Goal: Task Accomplishment & Management: Complete application form

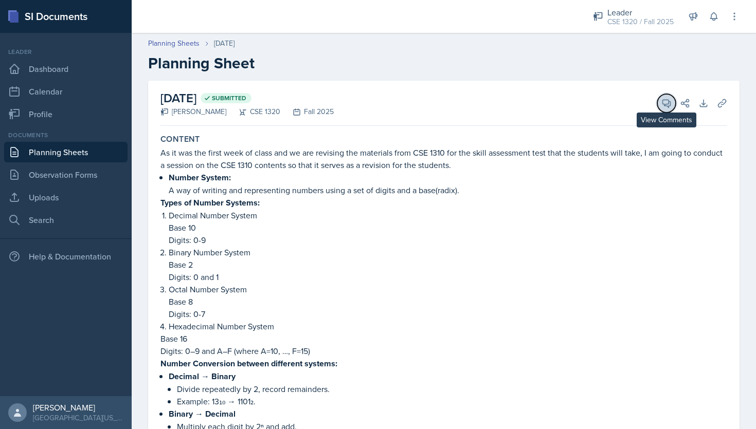
click at [671, 105] on icon at bounding box center [667, 104] width 8 height 8
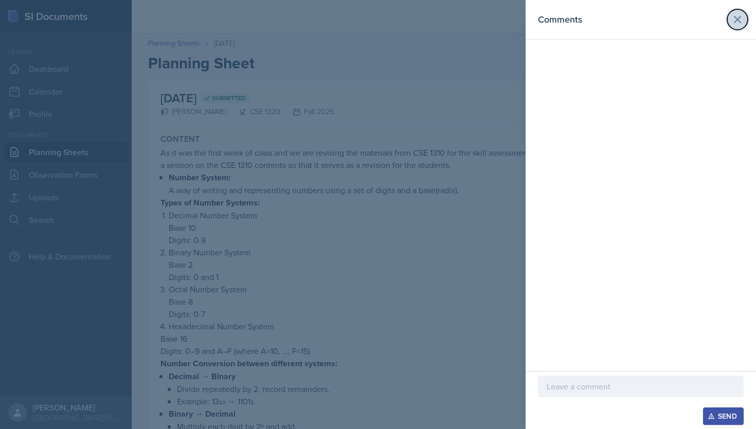
click at [738, 19] on icon at bounding box center [738, 19] width 6 height 6
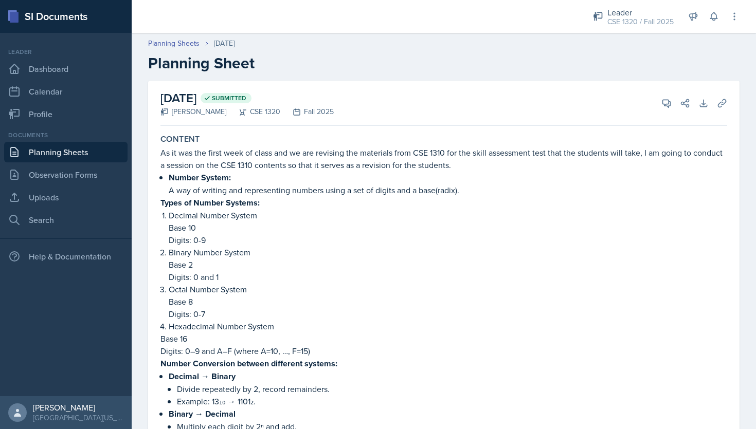
click at [42, 158] on link "Planning Sheets" at bounding box center [65, 152] width 123 height 21
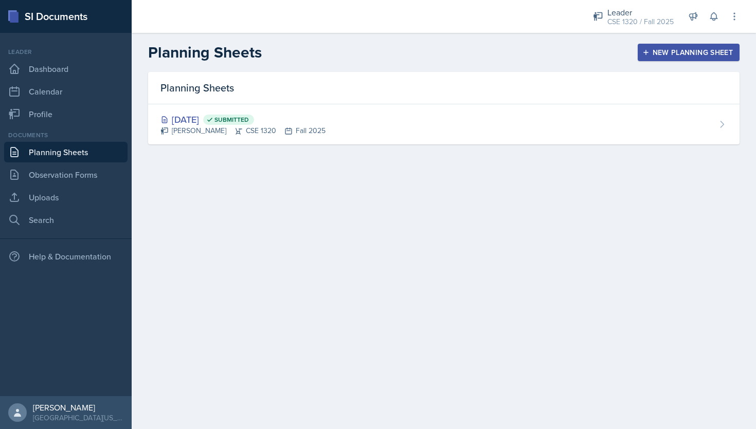
click at [683, 46] on button "New Planning Sheet" at bounding box center [689, 52] width 102 height 17
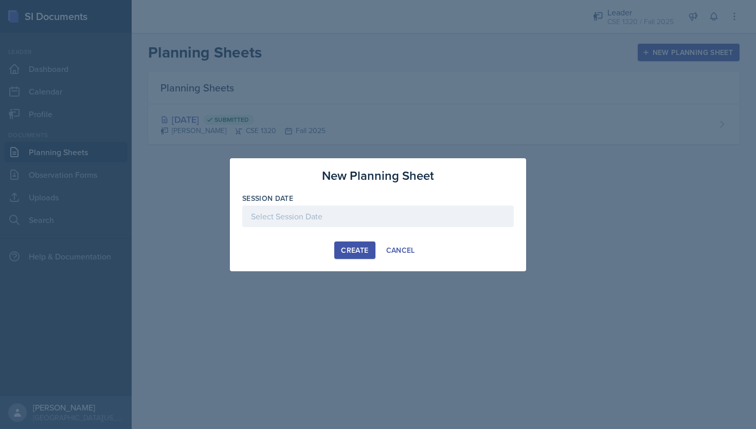
click at [392, 210] on div at bounding box center [378, 217] width 272 height 22
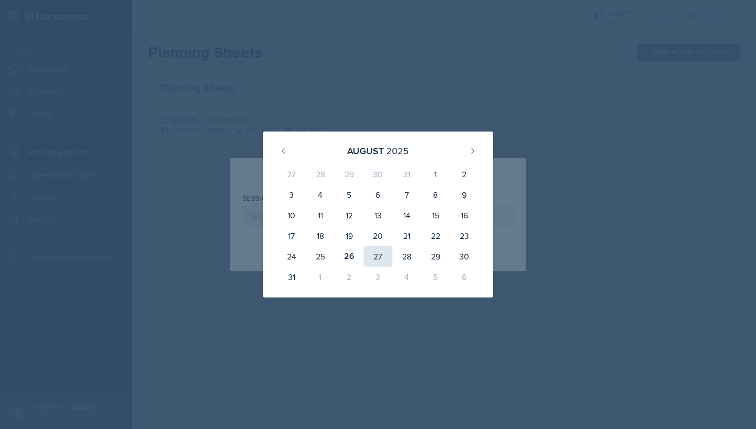
click at [374, 257] on div "27" at bounding box center [378, 256] width 29 height 21
type input "[DATE]"
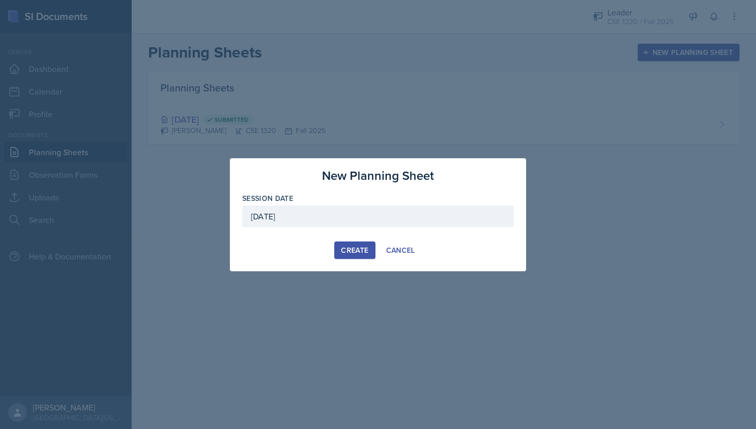
click at [357, 254] on div "Create" at bounding box center [354, 250] width 27 height 8
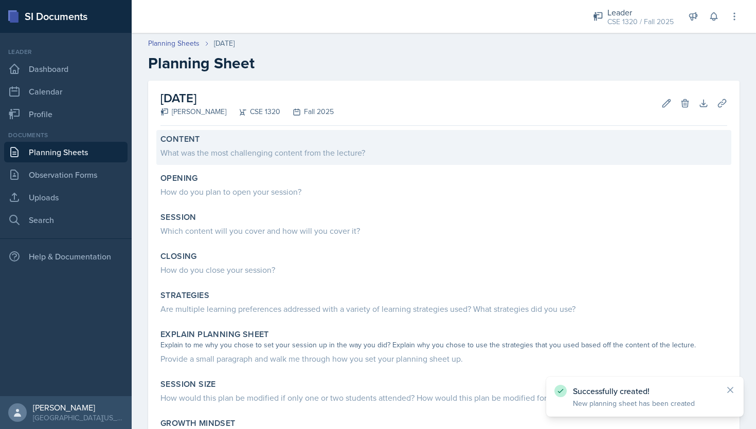
click at [257, 149] on div "What was the most challenging content from the lecture?" at bounding box center [443, 153] width 567 height 12
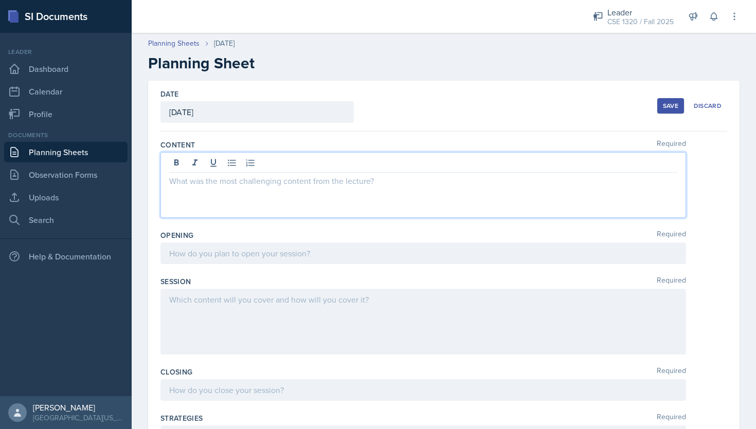
click at [261, 167] on div at bounding box center [423, 185] width 526 height 66
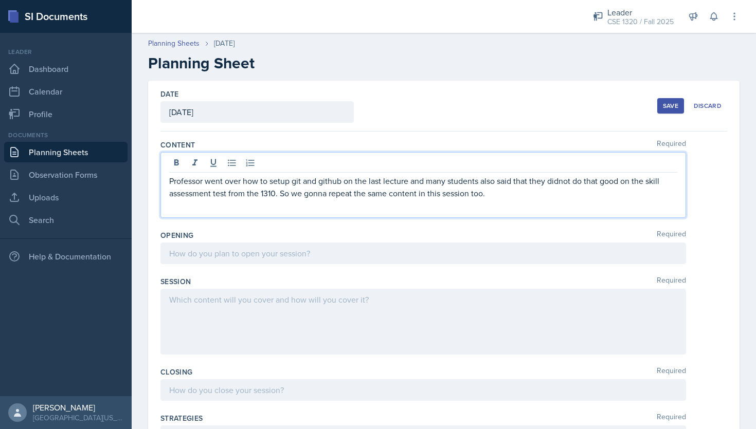
click at [535, 210] on div "Professor went over how to setup git and github on the last lecture and many st…" at bounding box center [423, 185] width 526 height 66
click at [500, 113] on div "Date August 27th, 2025 August 2025 27 28 29 30 31 1 2 3 4 5 6 7 8 9 10 11 12 13…" at bounding box center [443, 106] width 567 height 51
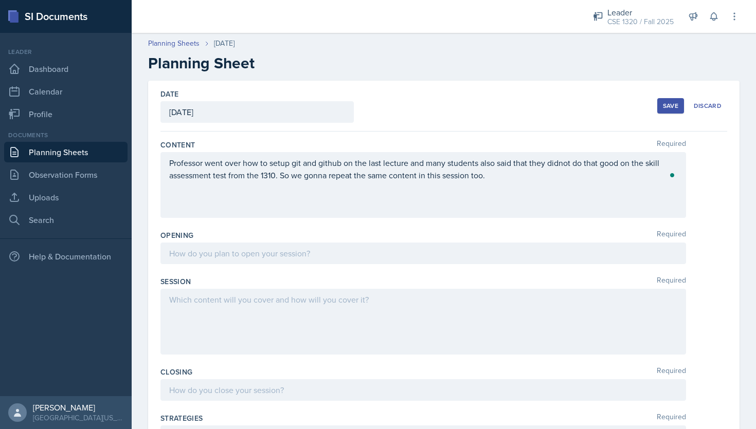
click at [506, 192] on div "Professor went over how to setup git and github on the last lecture and many st…" at bounding box center [423, 185] width 526 height 66
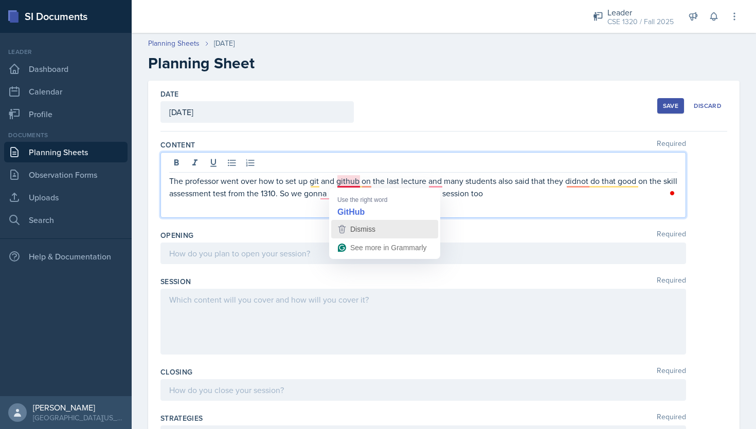
click at [363, 220] on button "Dismiss" at bounding box center [384, 229] width 107 height 19
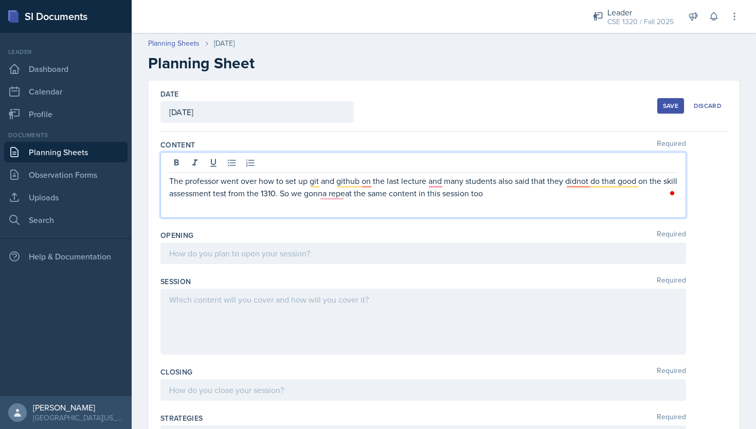
click at [346, 175] on p "The professor went over how to set up git and github on the last lecture and ma…" at bounding box center [423, 187] width 508 height 25
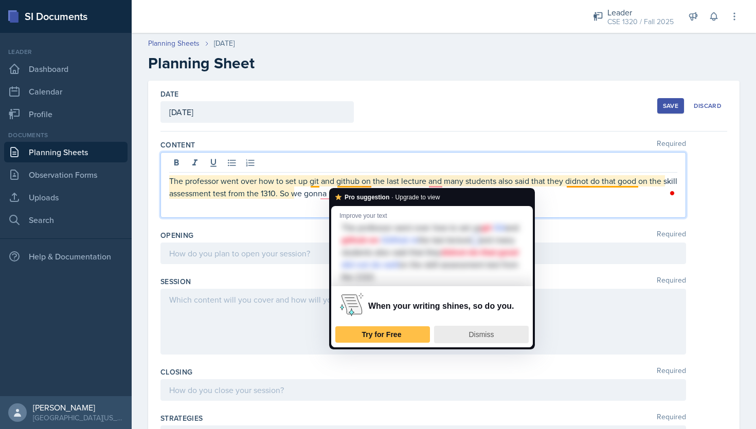
click at [480, 337] on span "Dismiss" at bounding box center [481, 335] width 25 height 8
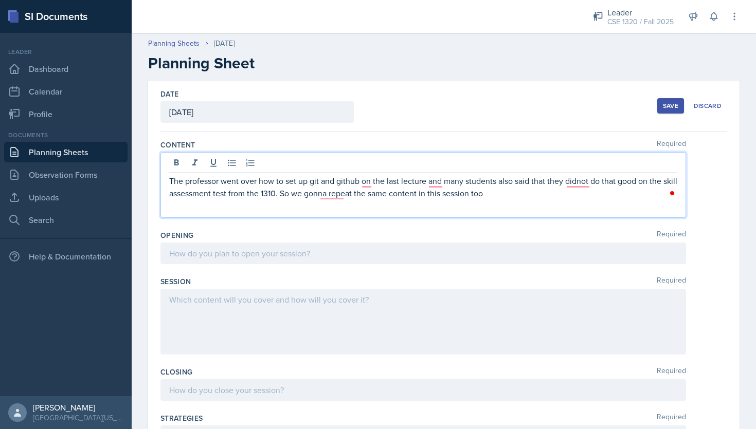
click at [349, 180] on p "The professor went over how to set up git and github on the last lecture and ma…" at bounding box center [423, 187] width 508 height 25
click at [515, 194] on p "The professor went over how to set up git and Github in the last lecture, and m…" at bounding box center [423, 187] width 508 height 25
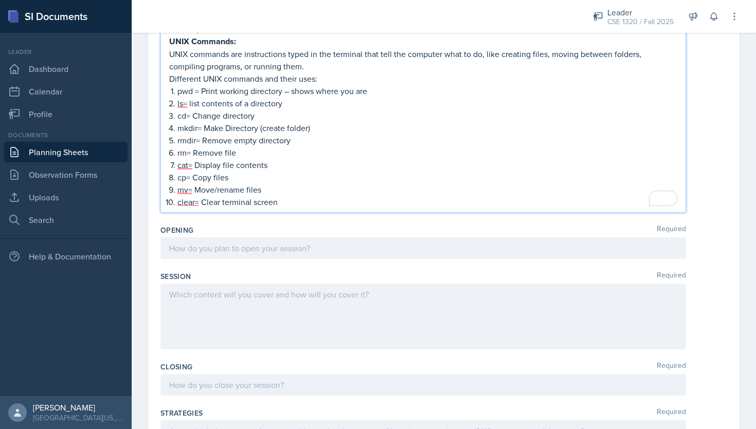
scroll to position [530, 0]
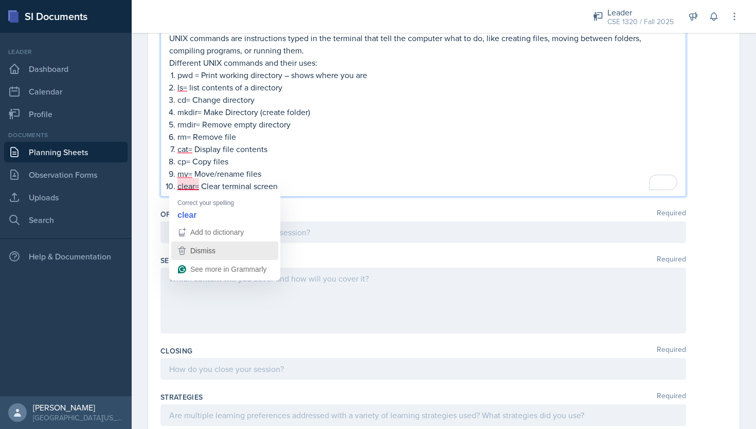
click at [224, 253] on div "Dismiss" at bounding box center [225, 250] width 98 height 15
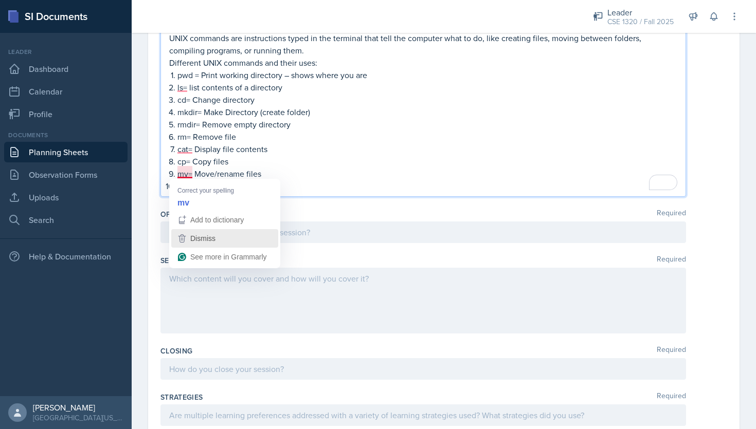
click at [208, 240] on span "Dismiss" at bounding box center [202, 239] width 25 height 8
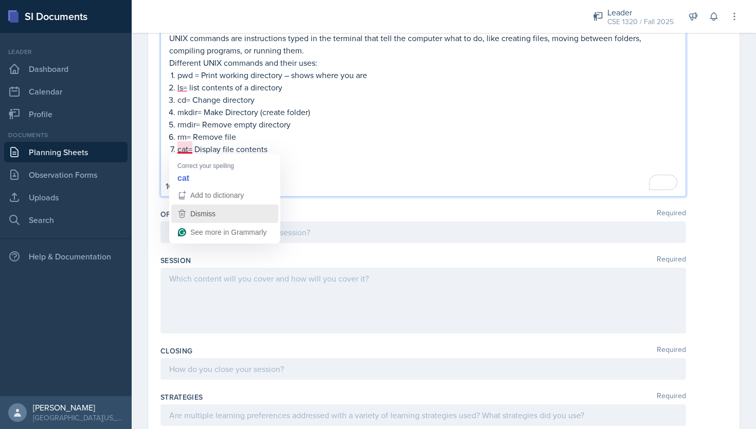
click at [211, 213] on span "Dismiss" at bounding box center [202, 214] width 25 height 8
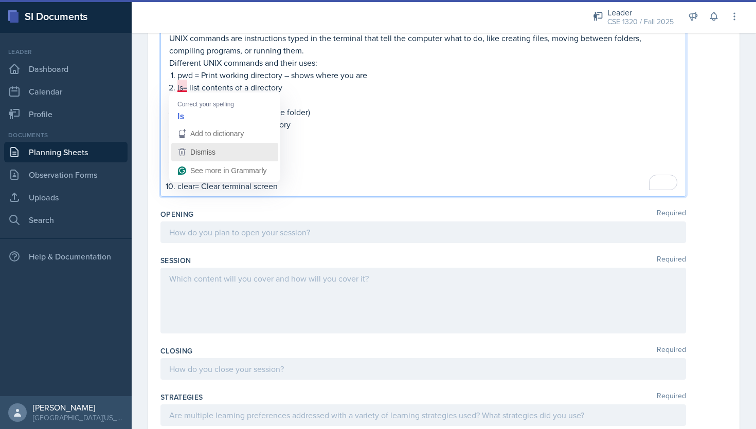
click at [207, 155] on span "Dismiss" at bounding box center [202, 152] width 25 height 8
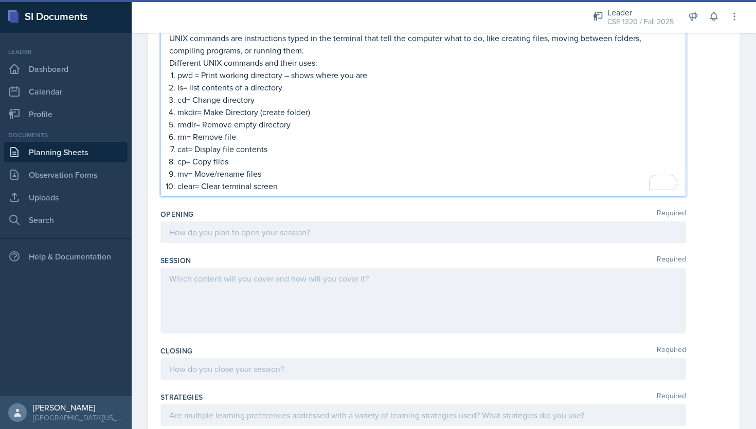
click at [230, 236] on div at bounding box center [423, 233] width 526 height 22
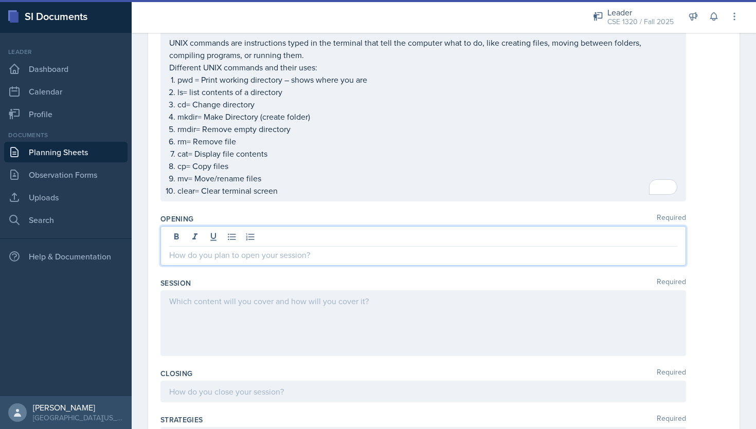
scroll to position [536, 0]
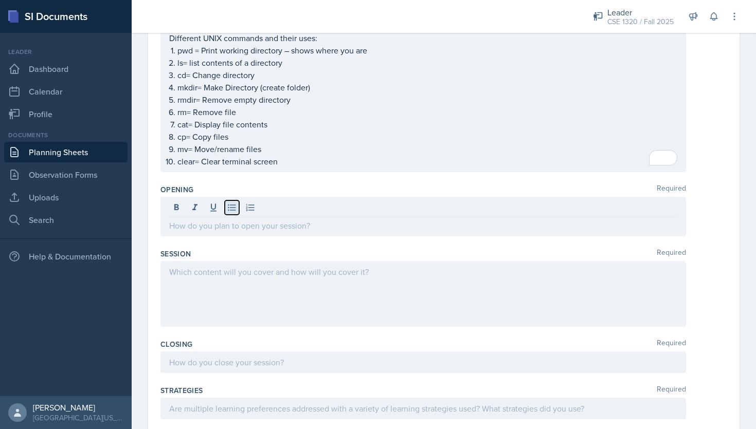
click at [232, 207] on icon at bounding box center [232, 208] width 10 height 10
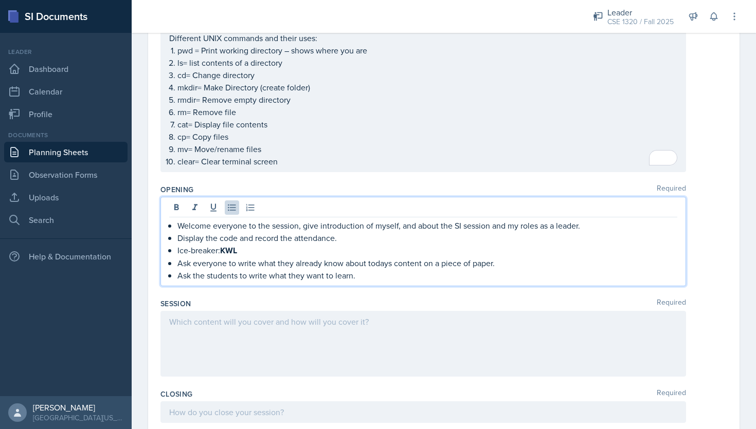
click at [414, 253] on p "Ice-breaker: KWL" at bounding box center [427, 250] width 500 height 13
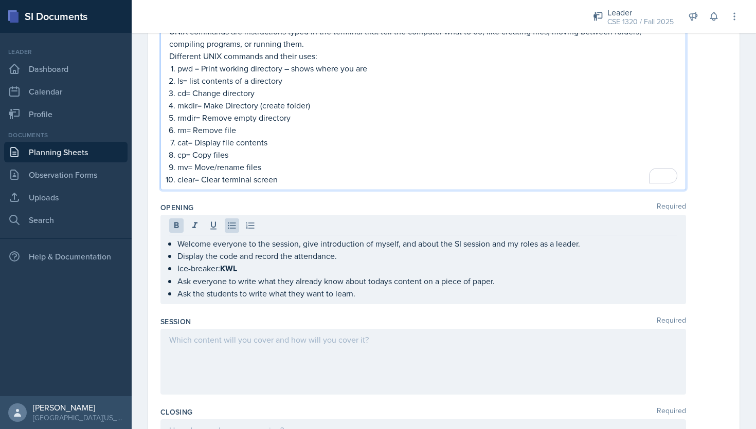
click at [400, 161] on p "mv= Move/rename files" at bounding box center [427, 167] width 500 height 12
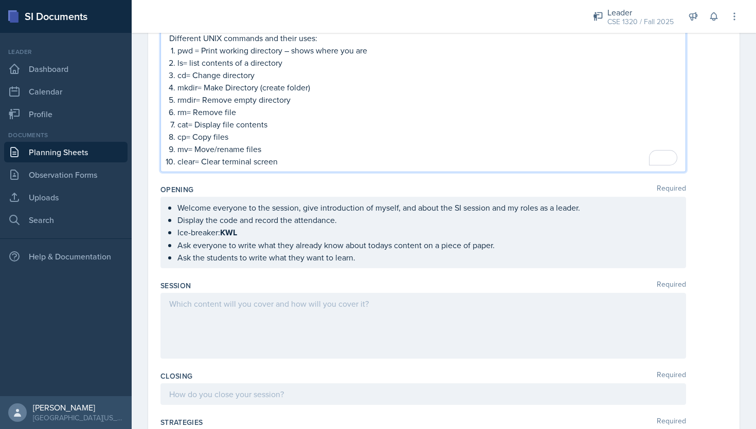
click at [396, 261] on div "Welcome everyone to the session, give introduction of myself, and about the SI …" at bounding box center [423, 232] width 526 height 71
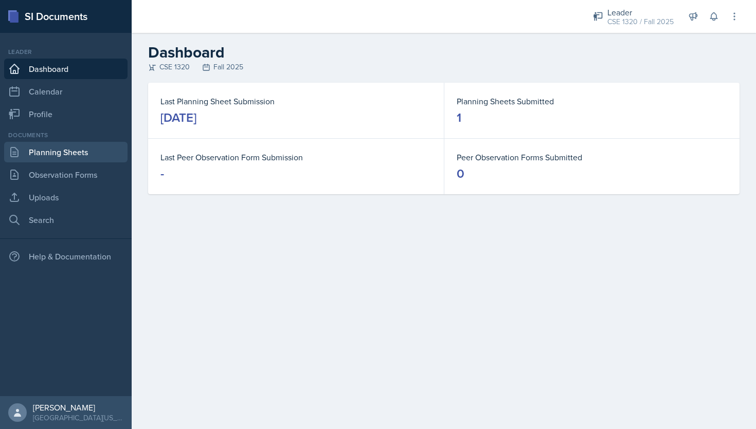
click at [76, 152] on link "Planning Sheets" at bounding box center [65, 152] width 123 height 21
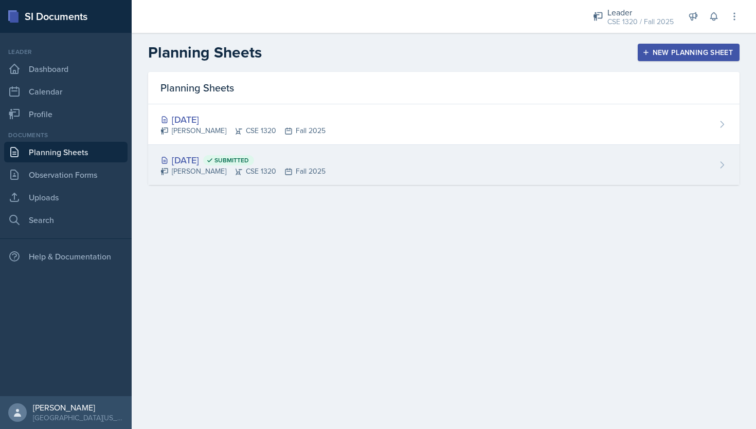
click at [378, 160] on div "Aug 25th, 2025 Submitted Nishan Koirala CSE 1320 Fall 2025" at bounding box center [444, 165] width 592 height 40
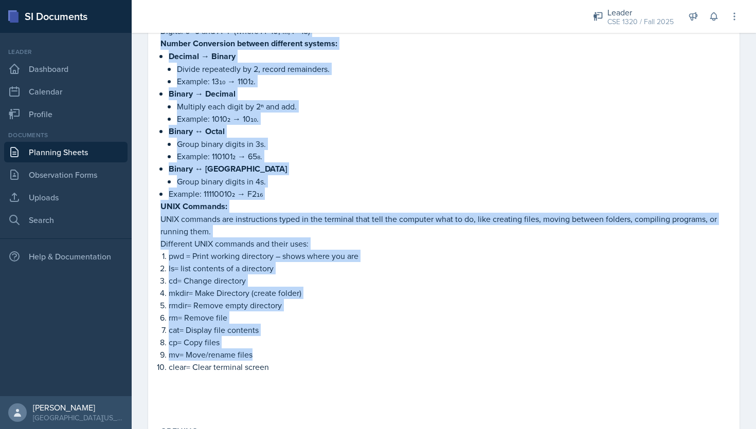
scroll to position [323, 0]
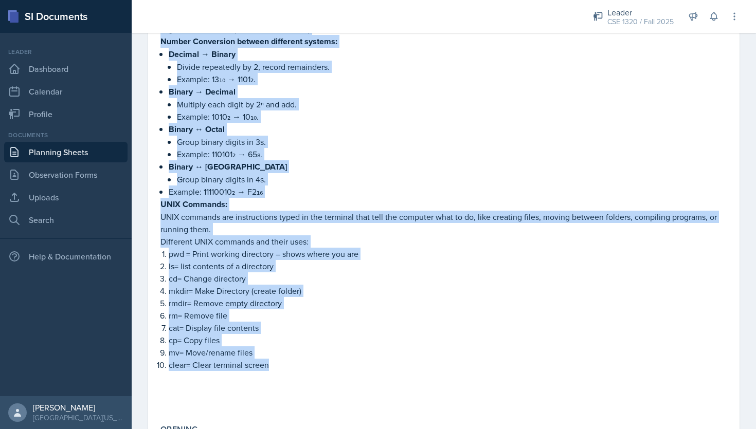
drag, startPoint x: 157, startPoint y: 174, endPoint x: 280, endPoint y: 375, distance: 235.4
click at [280, 375] on div "Content As it was the first week of class and we are revising the materials fro…" at bounding box center [443, 112] width 575 height 609
copy div "Number System: A way of writing and representing numbers using a set of digits …"
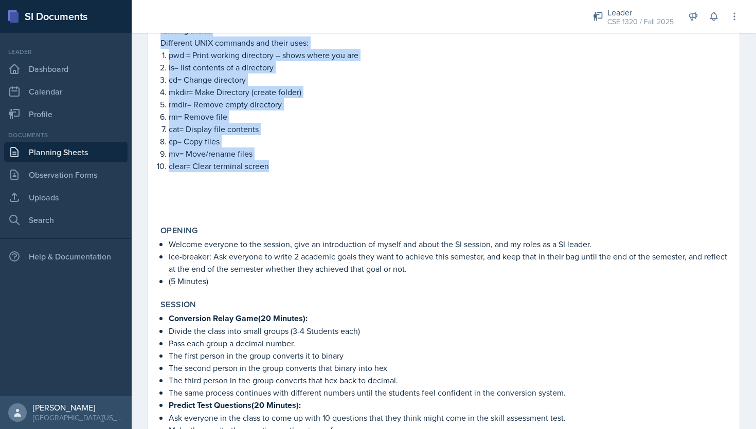
scroll to position [523, 0]
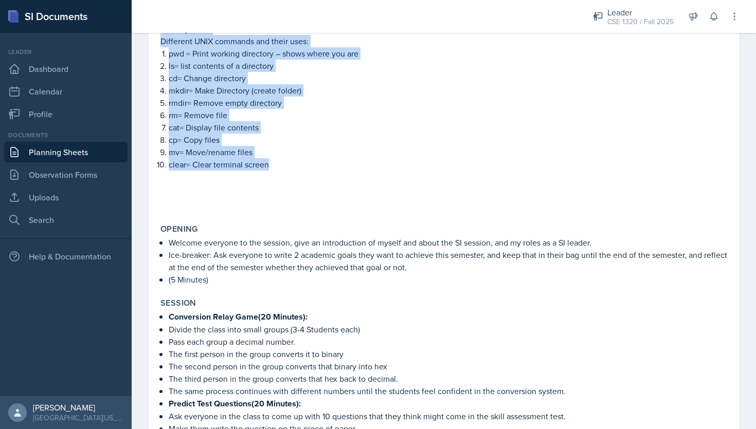
click at [71, 152] on link "Planning Sheets" at bounding box center [65, 152] width 123 height 21
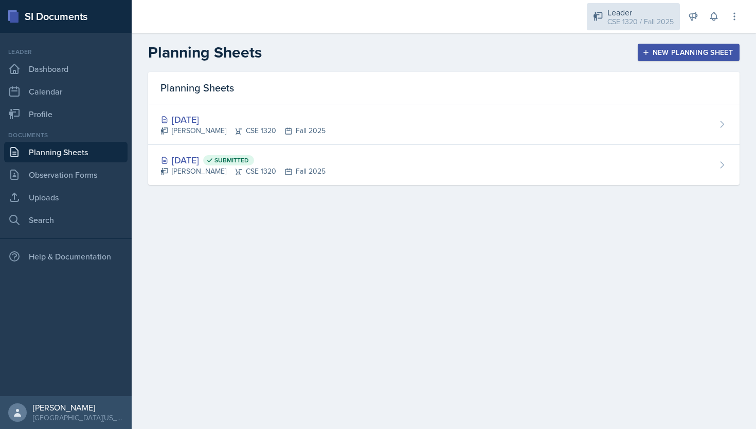
click at [630, 7] on div "Leader" at bounding box center [640, 12] width 66 height 12
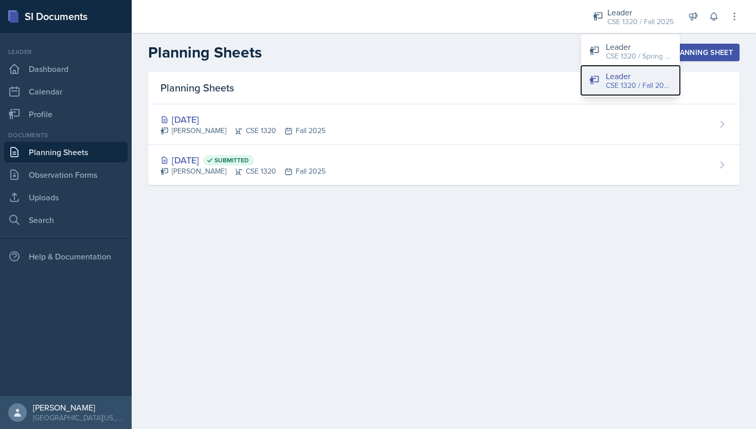
click at [625, 75] on div "Leader" at bounding box center [639, 76] width 66 height 12
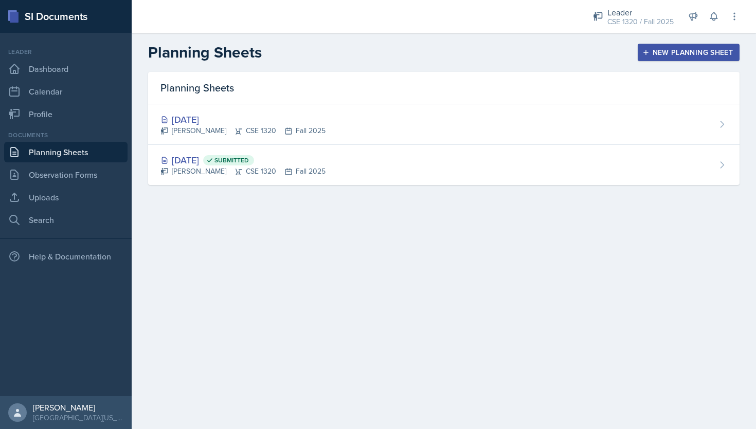
click at [632, 1] on div "Leader CSE 1320 / Fall 2025 Leader CSE 1320 / Spring 2025 Leader CSE 1320 / Fal…" at bounding box center [659, 16] width 161 height 33
click at [632, 25] on div "CSE 1320 / Fall 2025" at bounding box center [640, 21] width 66 height 11
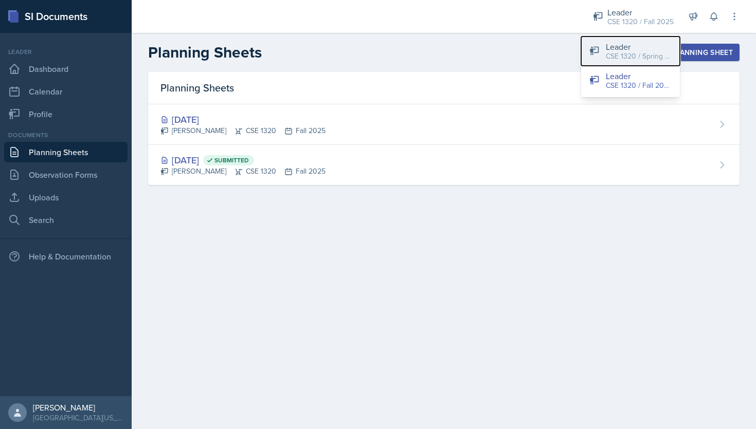
click at [623, 51] on div "CSE 1320 / Spring 2025" at bounding box center [639, 56] width 66 height 11
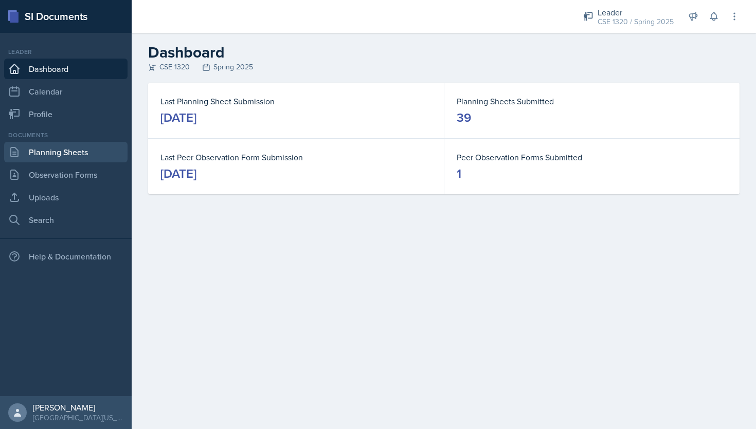
click at [70, 153] on link "Planning Sheets" at bounding box center [65, 152] width 123 height 21
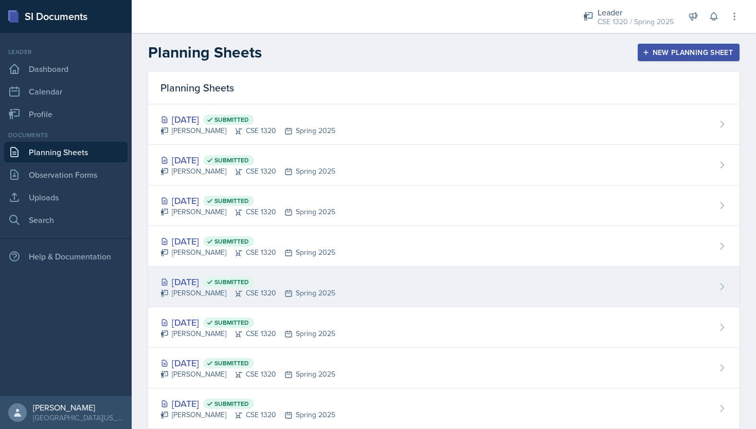
click at [448, 278] on div "Apr 18th, 2025 Submitted Nishan Koirala CSE 1320 Spring 2025" at bounding box center [444, 287] width 592 height 41
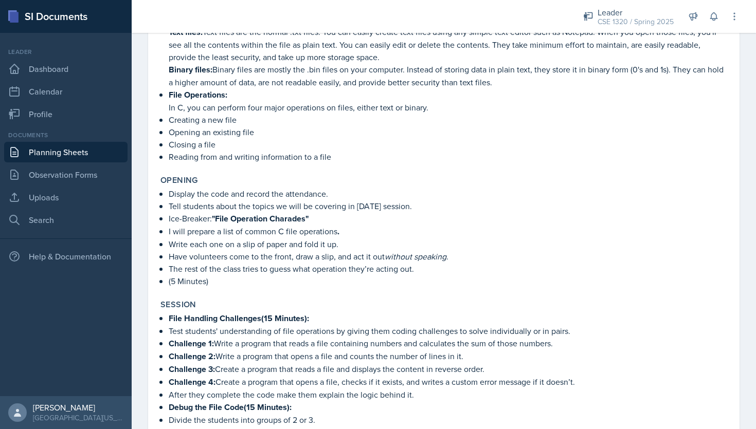
scroll to position [233, 0]
click at [83, 151] on link "Planning Sheets" at bounding box center [65, 152] width 123 height 21
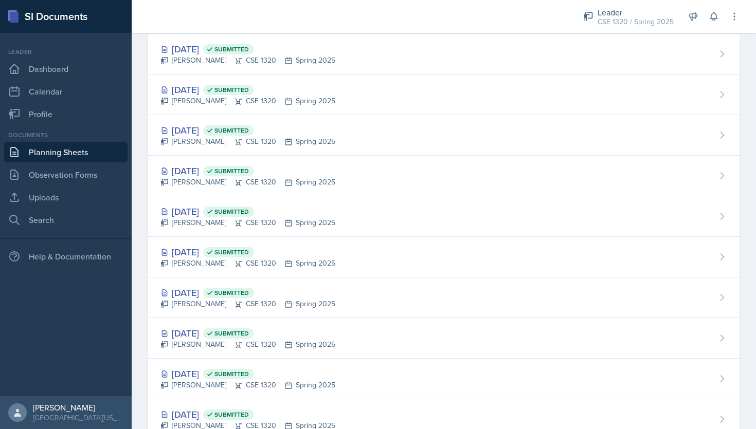
scroll to position [392, 0]
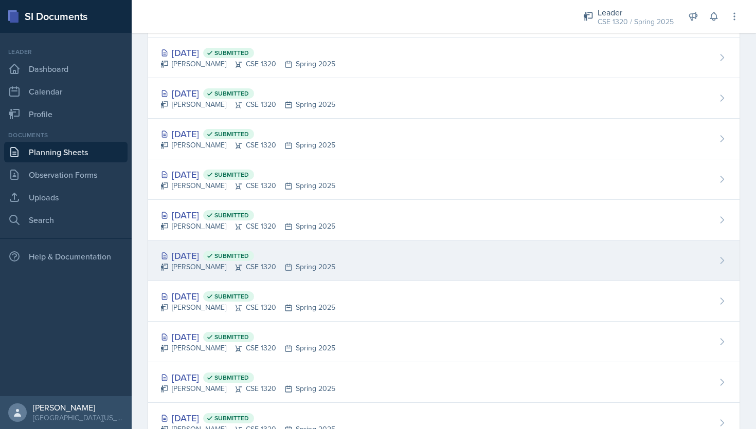
click at [385, 254] on div "Mar 27th, 2025 Submitted Nishan Koirala CSE 1320 Spring 2025" at bounding box center [444, 261] width 592 height 41
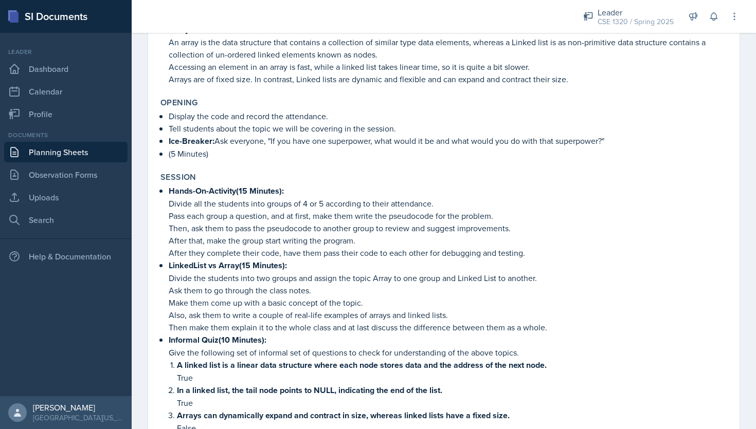
scroll to position [172, 0]
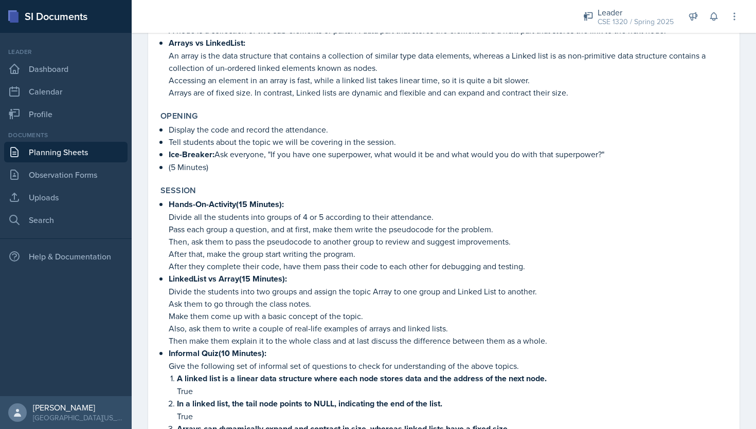
click at [76, 147] on link "Planning Sheets" at bounding box center [65, 152] width 123 height 21
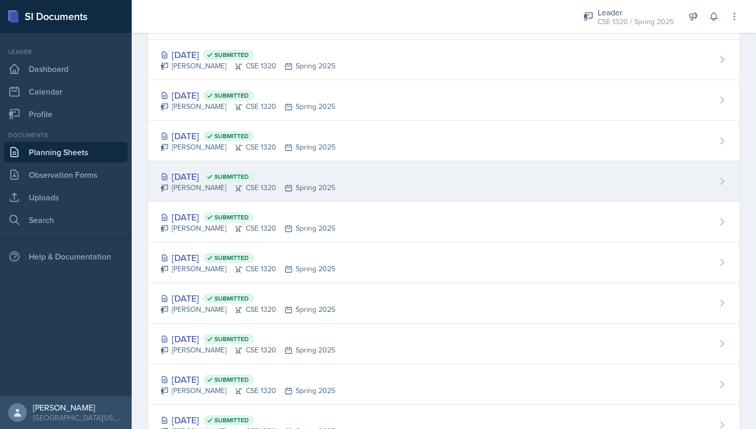
scroll to position [362, 0]
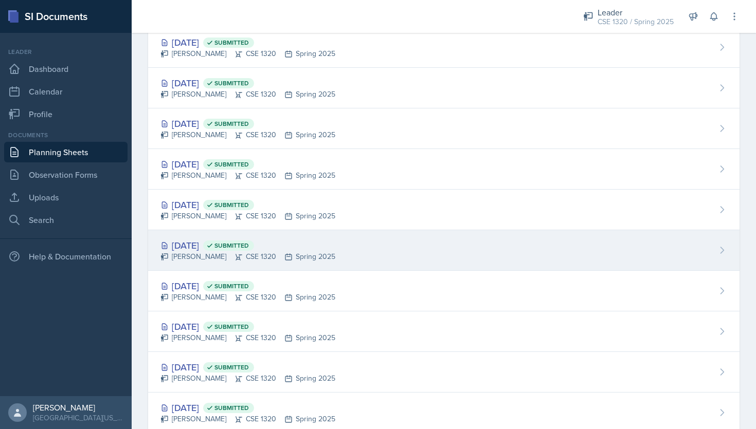
click at [405, 248] on div "Mar 31st, 2025 Submitted Nishan Koirala CSE 1320 Spring 2025" at bounding box center [444, 250] width 592 height 41
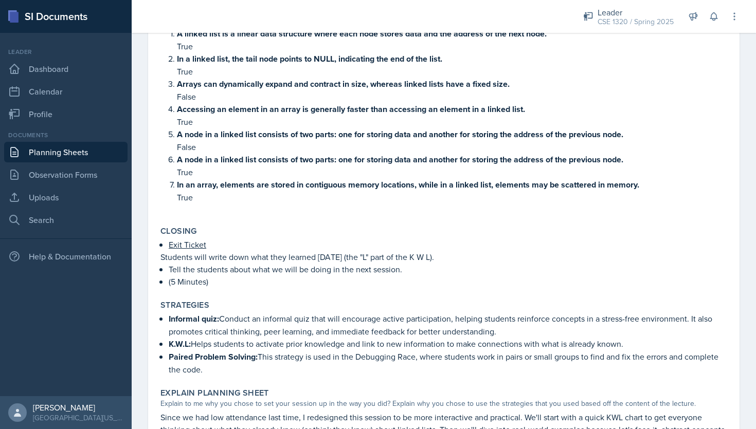
scroll to position [507, 0]
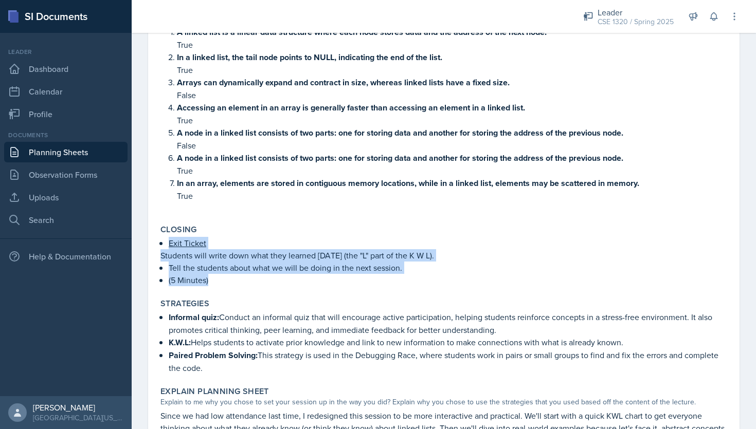
drag, startPoint x: 213, startPoint y: 278, endPoint x: 151, endPoint y: 233, distance: 76.7
click at [151, 233] on div "March 31st, 2025 Submitted Nishan Koirala CSE 1320 Spring 2025 View Comments Co…" at bounding box center [444, 186] width 592 height 1224
copy div "Exit Ticket Students will write down what they learned today (the "L" part of t…"
click at [447, 274] on p "(5 Minutes)" at bounding box center [448, 280] width 559 height 12
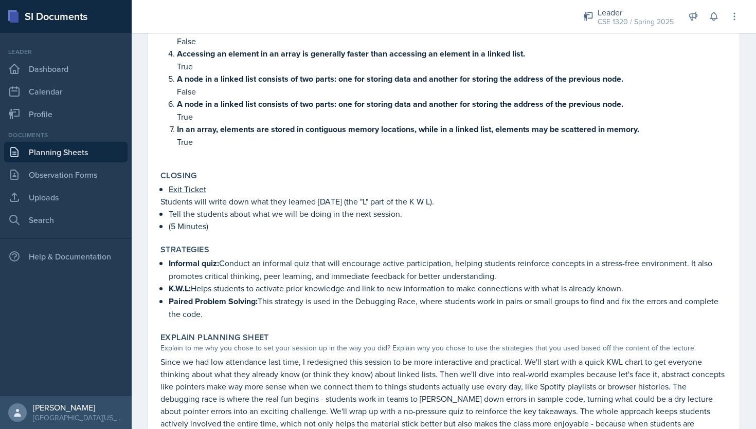
scroll to position [588, 0]
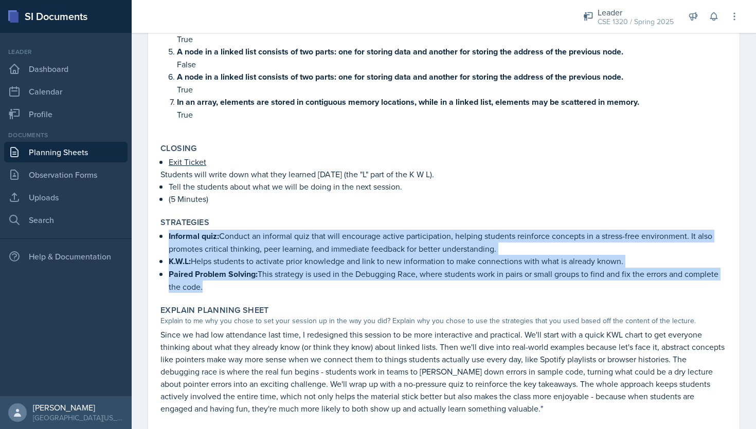
drag, startPoint x: 211, startPoint y: 283, endPoint x: 167, endPoint y: 232, distance: 67.1
click at [167, 232] on div "Informal quiz: Conduct an informal quiz that will encourage active participatio…" at bounding box center [443, 261] width 567 height 63
copy ul "Informal quiz: Conduct an informal quiz that will encourage active participatio…"
click at [85, 155] on link "Planning Sheets" at bounding box center [65, 152] width 123 height 21
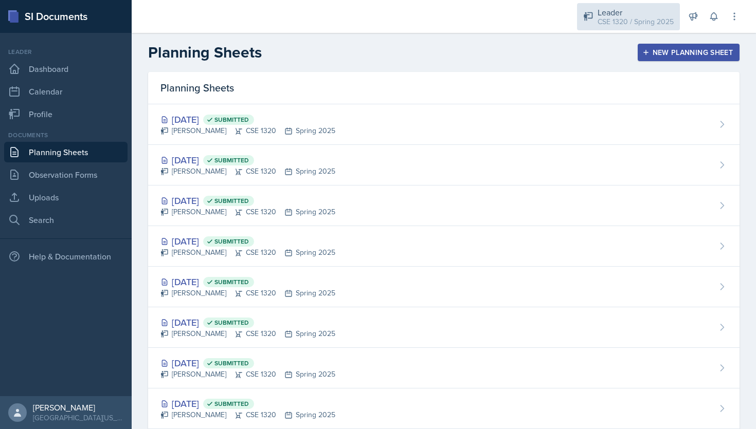
click at [617, 16] on div "CSE 1320 / Spring 2025" at bounding box center [636, 21] width 76 height 11
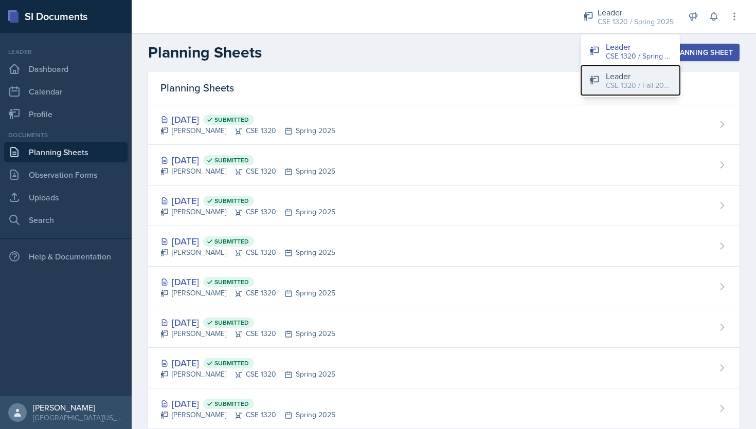
click at [619, 86] on div "CSE 1320 / Fall 2025" at bounding box center [639, 85] width 66 height 11
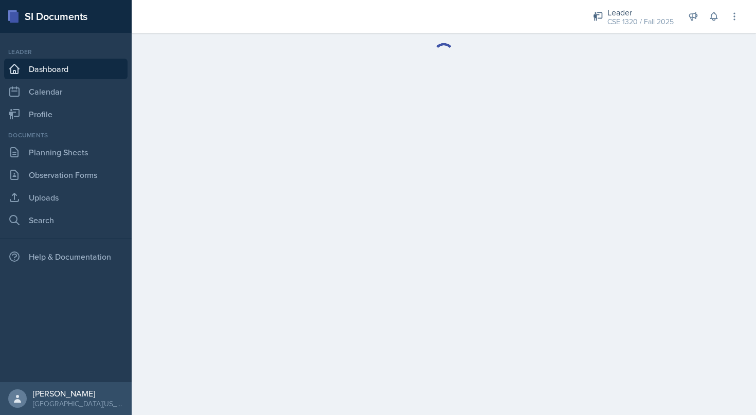
click at [511, 178] on main at bounding box center [444, 224] width 624 height 382
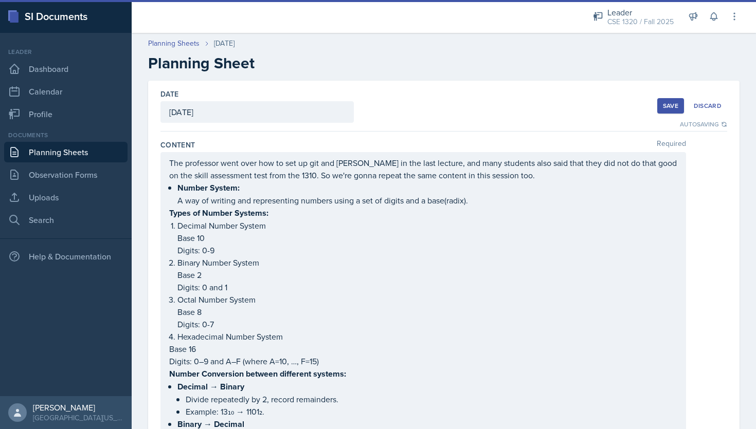
scroll to position [554, 0]
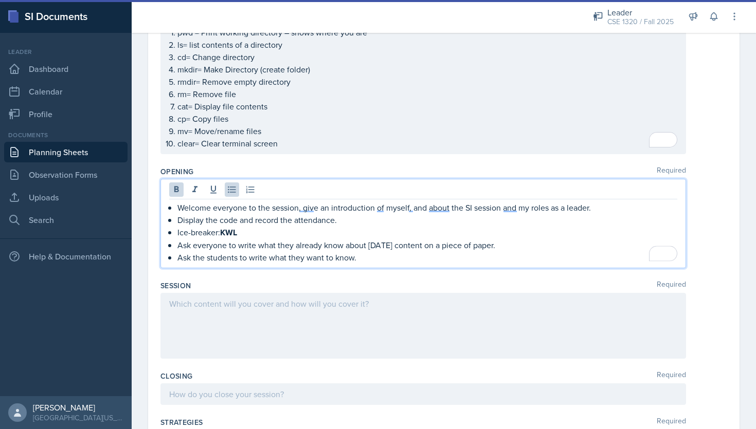
click at [294, 233] on p "Ice-breaker: KWL" at bounding box center [427, 232] width 500 height 13
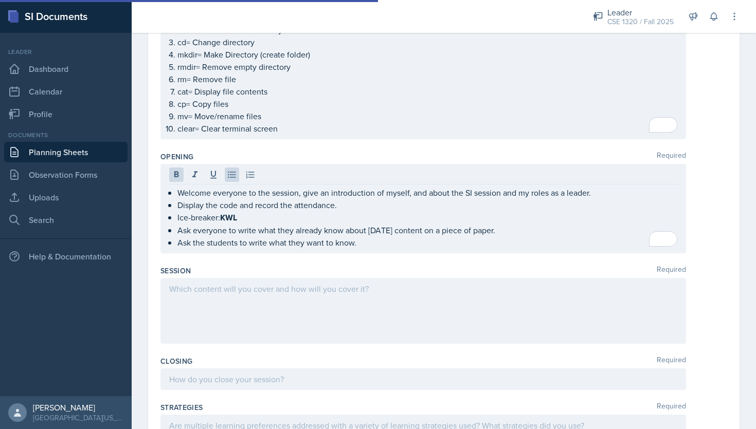
scroll to position [571, 0]
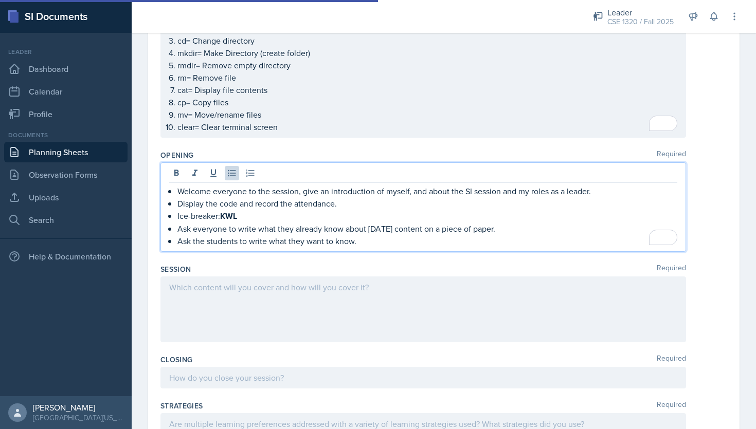
click at [370, 235] on p "Ask the students to write what they want to know." at bounding box center [427, 241] width 500 height 12
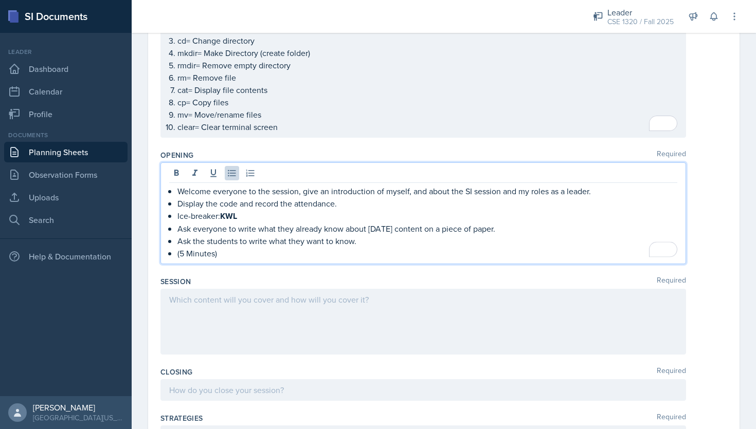
click at [375, 311] on div at bounding box center [423, 322] width 526 height 66
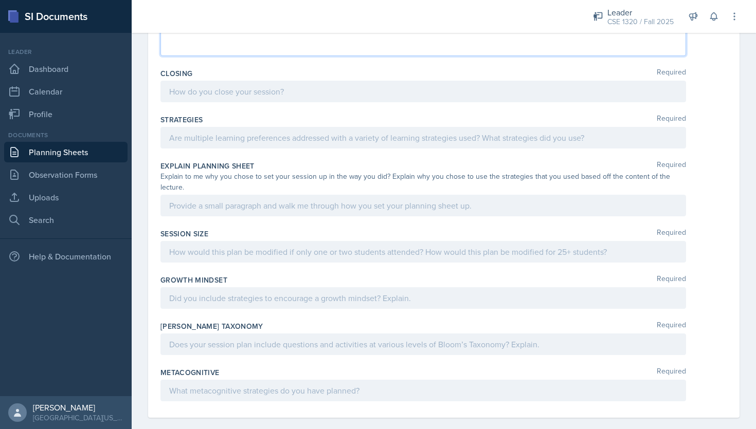
scroll to position [695, 0]
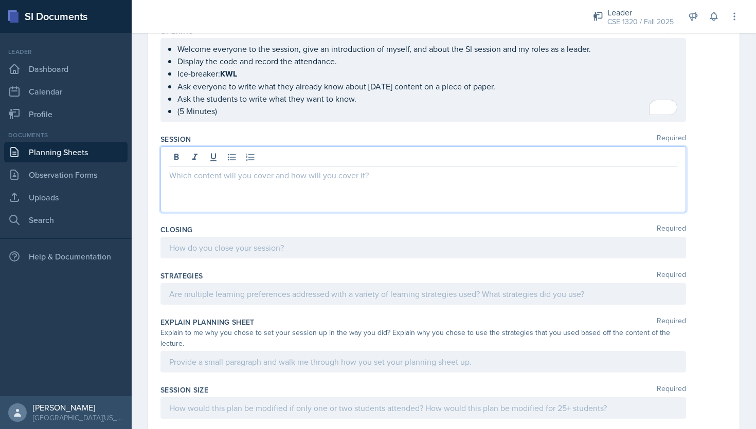
click at [277, 247] on div at bounding box center [423, 248] width 526 height 22
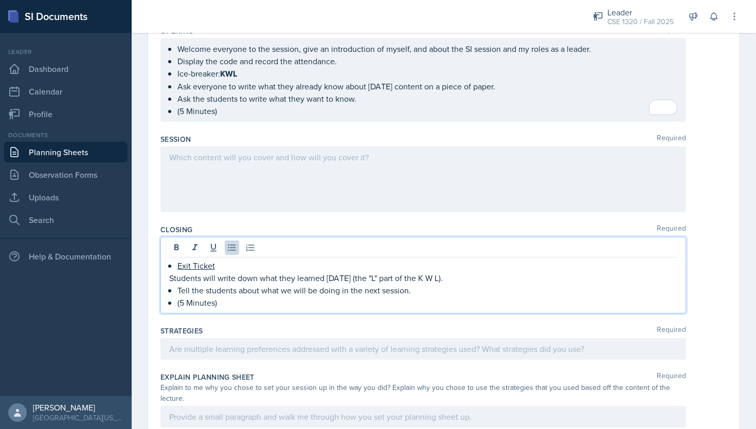
scroll to position [699, 0]
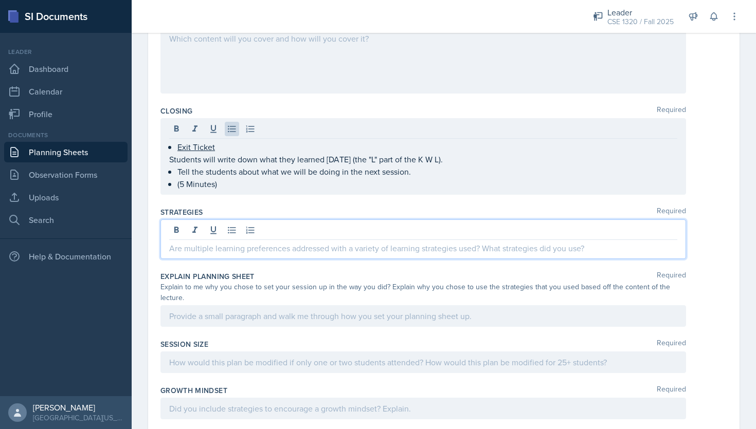
click at [296, 242] on p at bounding box center [423, 248] width 508 height 12
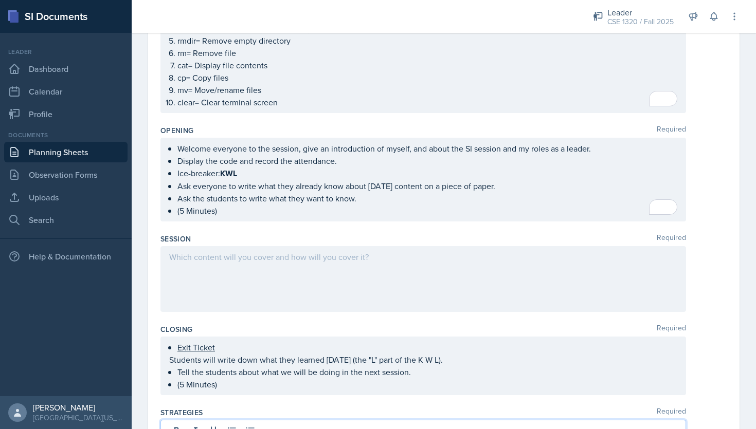
scroll to position [576, 0]
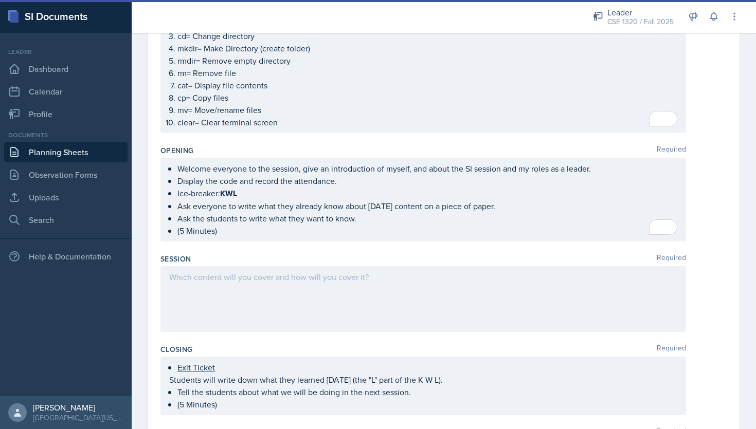
click at [252, 273] on div at bounding box center [423, 299] width 526 height 66
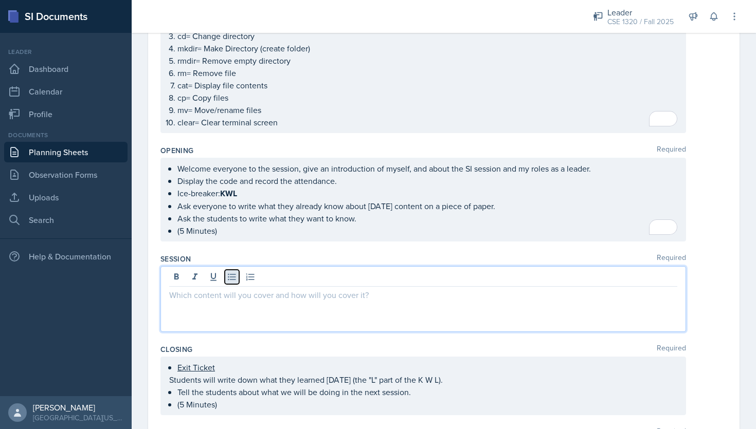
click at [230, 277] on icon at bounding box center [232, 277] width 8 height 7
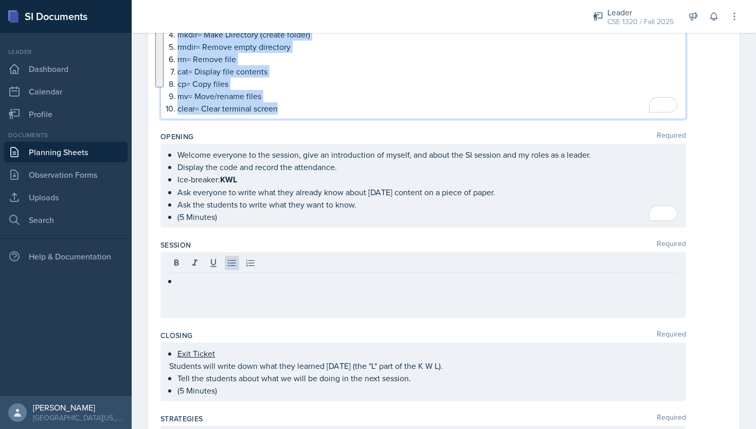
scroll to position [608, 0]
drag, startPoint x: 170, startPoint y: 147, endPoint x: 217, endPoint y: 282, distance: 143.1
click at [217, 282] on div "Content Required The professor went over how to set up git and Github in the la…" at bounding box center [443, 120] width 567 height 1193
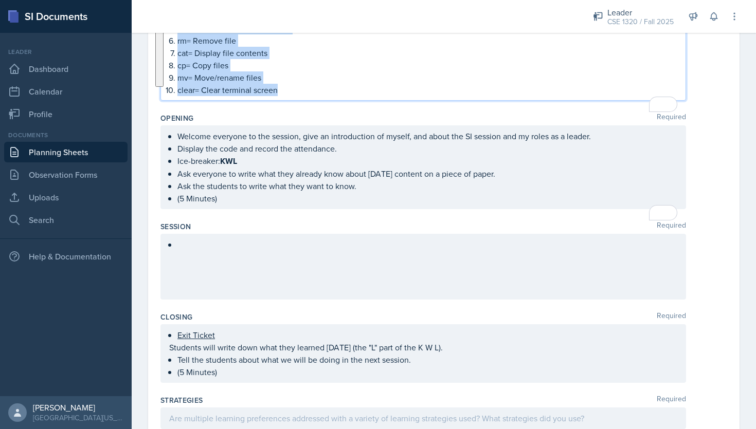
scroll to position [590, 0]
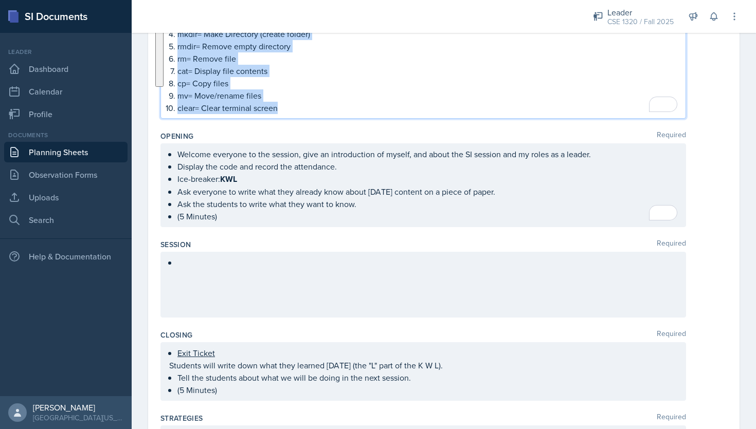
copy div "Number System: A way of writing and representing numbers using a set of digits …"
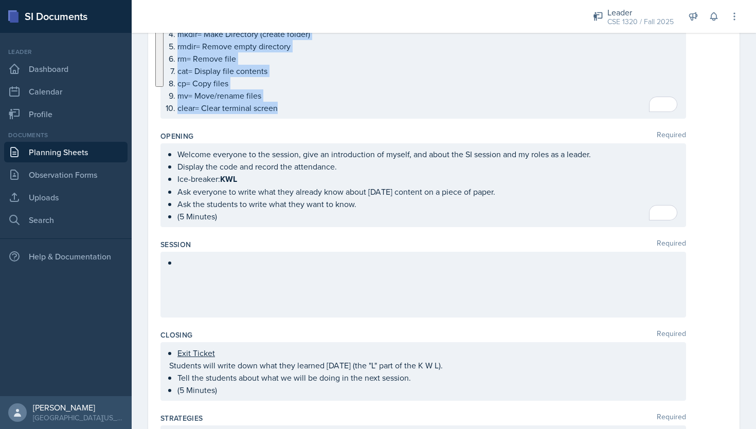
scroll to position [608, 0]
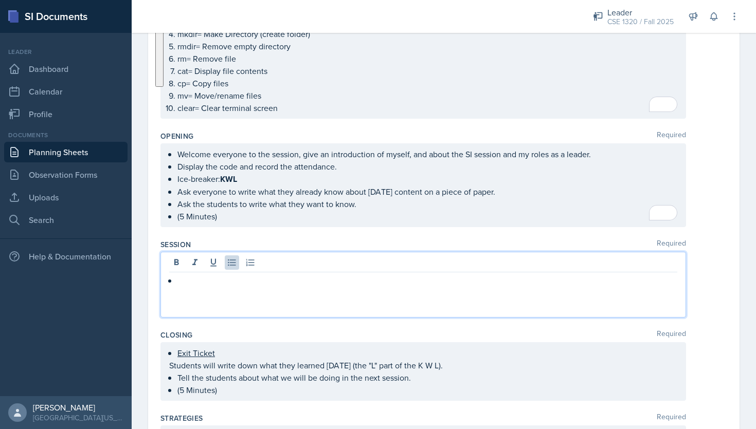
click at [222, 265] on div at bounding box center [423, 285] width 526 height 66
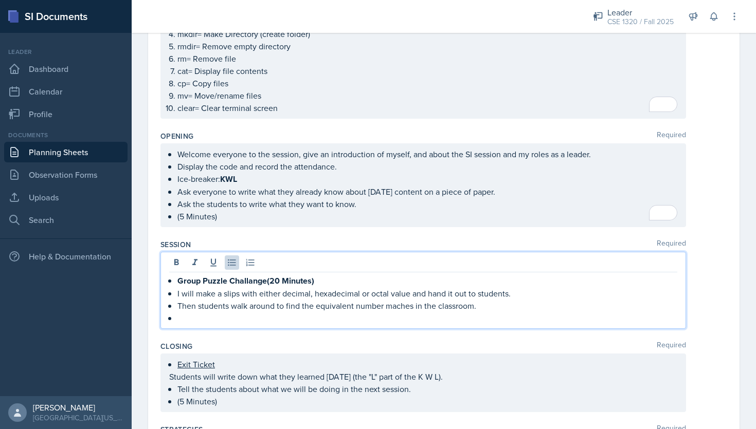
click at [400, 303] on p "Then students walk around to find the equivalent number maches in the classroom." at bounding box center [427, 306] width 500 height 12
click at [494, 304] on p "Then students walk around to find the equivalent number matches in the classroo…" at bounding box center [427, 306] width 500 height 12
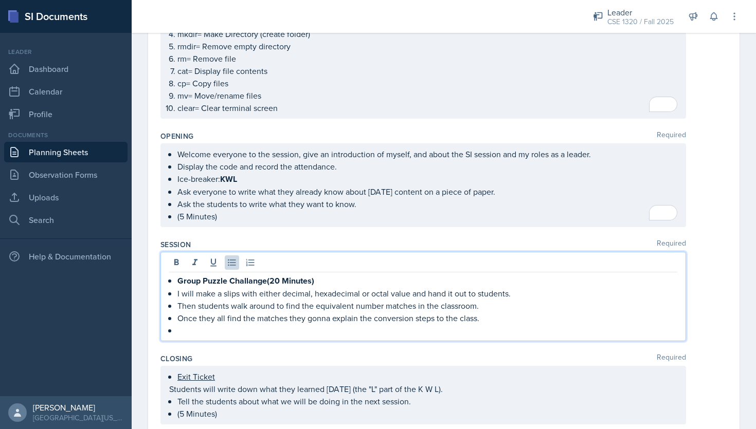
click at [536, 220] on div "Welcome everyone to the session, give an introduction of myself, and about the …" at bounding box center [423, 186] width 526 height 84
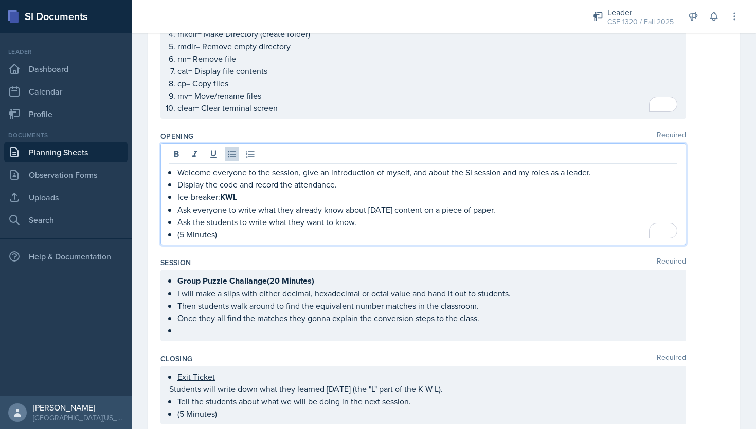
scroll to position [608, 0]
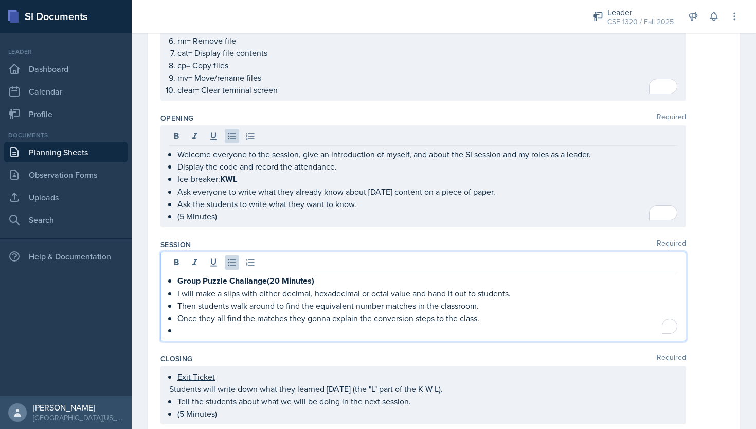
click at [530, 312] on ul "Group Puzzle Challange(20 Minutes) I will make a slips with either decimal, hex…" at bounding box center [427, 306] width 500 height 62
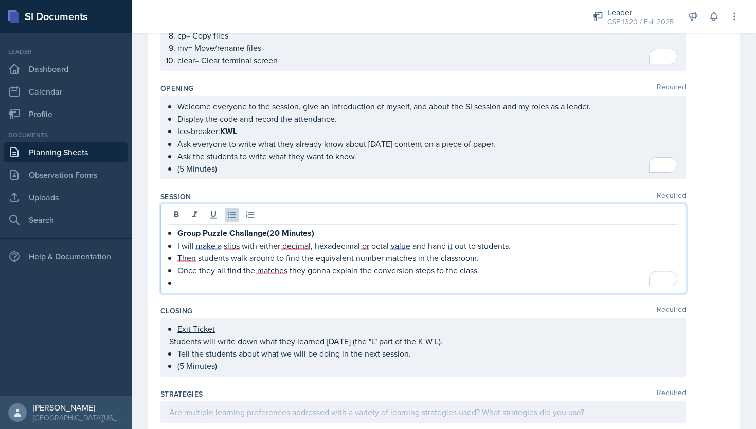
scroll to position [639, 0]
click at [182, 281] on p "To enrich screen reader interactions, please activate Accessibility in Grammarl…" at bounding box center [427, 281] width 500 height 12
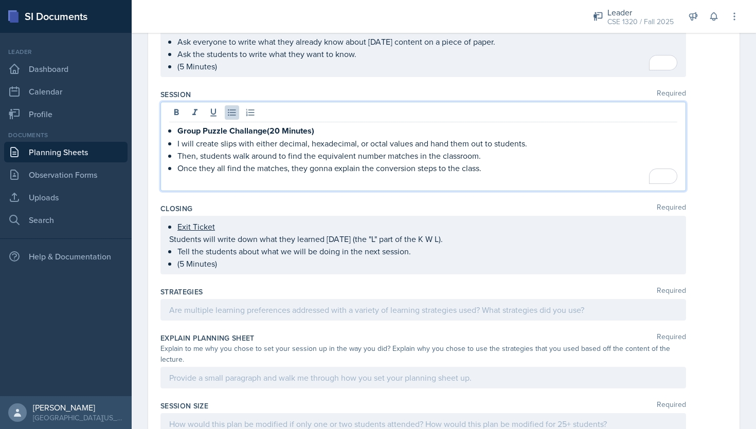
scroll to position [741, 0]
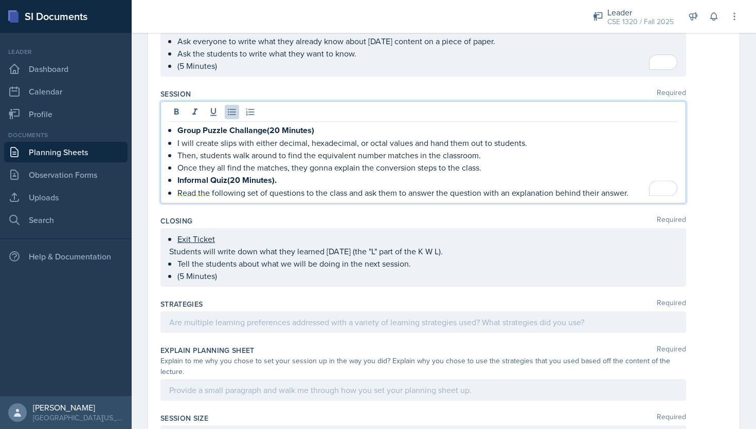
click at [636, 192] on p "Read the following set of questions to the class and ask them to answer the que…" at bounding box center [427, 193] width 500 height 12
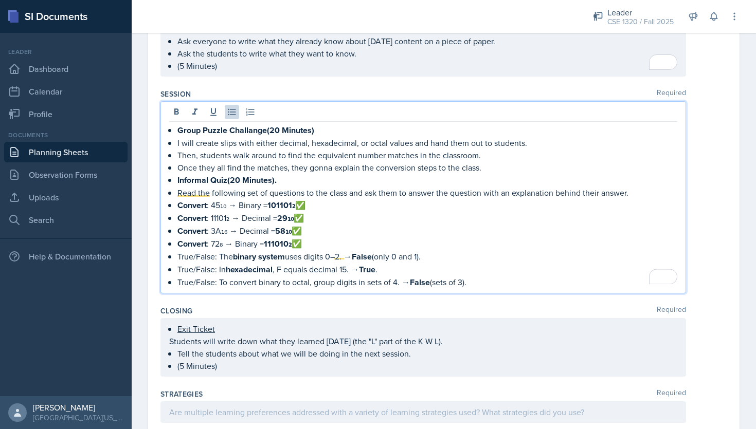
click at [224, 205] on p "Convert : 45₁₀ → Binary = 101101₂ ✅" at bounding box center [427, 205] width 500 height 13
click at [260, 202] on p "Convert : 45 base 10 → Binary = 101101₂ ✅" at bounding box center [427, 205] width 500 height 13
click at [334, 201] on p "Convert : 45 base 10 to Binary = 101101₂ ✅" at bounding box center [427, 205] width 500 height 13
click at [240, 215] on p "Convert : 11101₂ → Decimal = 29₁₀ ✅" at bounding box center [427, 218] width 500 height 13
click at [336, 214] on p "Convert : 11101 base 2 to Decimal = 29₁₀ ✅" at bounding box center [427, 218] width 500 height 13
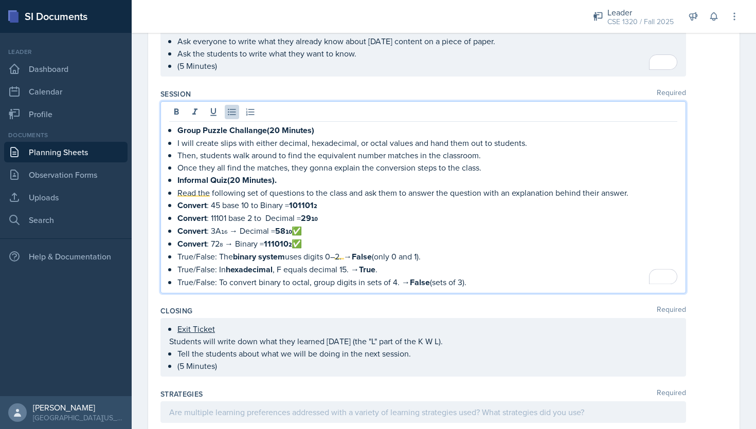
click at [225, 228] on p "Convert : 3A₁₆ → Decimal = 58₁₀ ✅" at bounding box center [427, 231] width 500 height 13
click at [326, 228] on p "Convert : 3A base 16 to Decimal = 58₁₀ ✅" at bounding box center [427, 231] width 500 height 13
click at [223, 238] on p "Convert : 72₈ → Binary = 111010₂ ✅" at bounding box center [427, 244] width 500 height 13
click at [330, 242] on p "Convert : 72 base 8 to Binary = 111010₂ ✅" at bounding box center [427, 244] width 500 height 13
drag, startPoint x: 286, startPoint y: 253, endPoint x: 234, endPoint y: 250, distance: 52.5
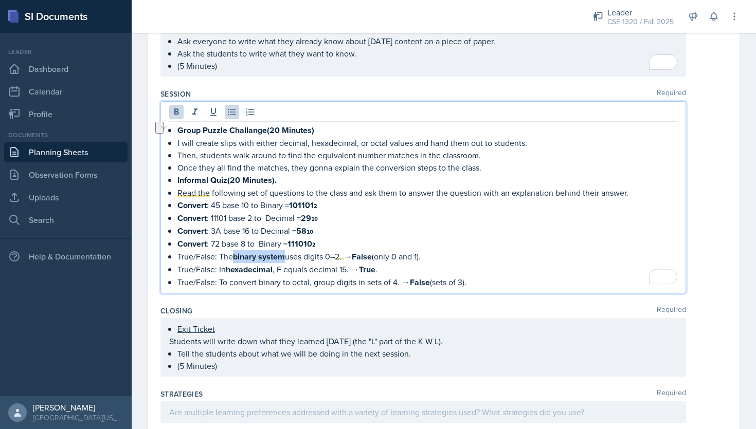
click at [234, 250] on p "True/False: The binary system uses digits 0–2. → False (only 0 and 1)." at bounding box center [427, 256] width 500 height 13
click at [171, 111] on icon at bounding box center [176, 112] width 10 height 10
drag, startPoint x: 276, startPoint y: 267, endPoint x: 226, endPoint y: 266, distance: 49.9
click at [226, 266] on p "True/False: In hexadecimal , F equals decimal 15. → True ." at bounding box center [427, 269] width 500 height 13
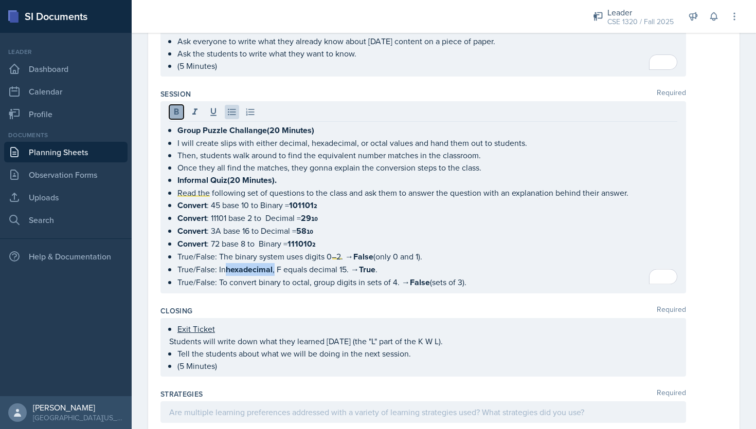
click at [172, 111] on icon at bounding box center [176, 112] width 10 height 10
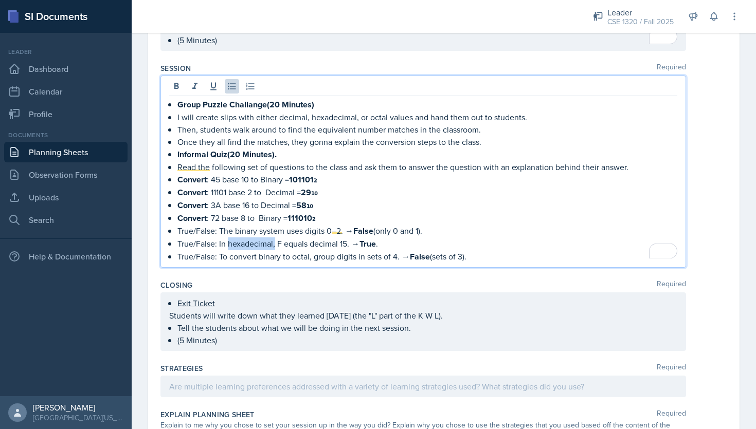
scroll to position [767, 0]
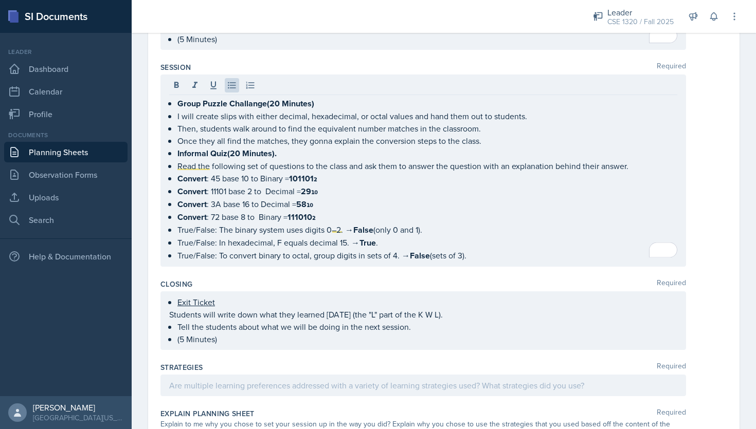
click at [382, 267] on div "Session Required Group Puzzle Challange(20 Minutes) I will create slips with ei…" at bounding box center [443, 166] width 567 height 217
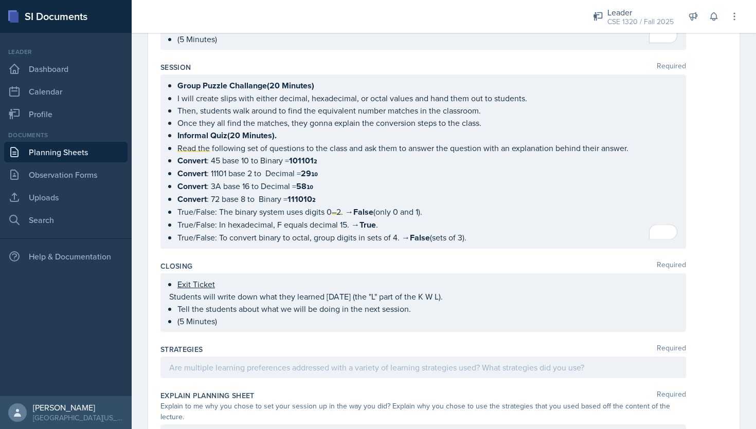
click at [490, 231] on ul "Group Puzzle Challange(20 Minutes) I will create slips with either decimal, hex…" at bounding box center [427, 161] width 500 height 165
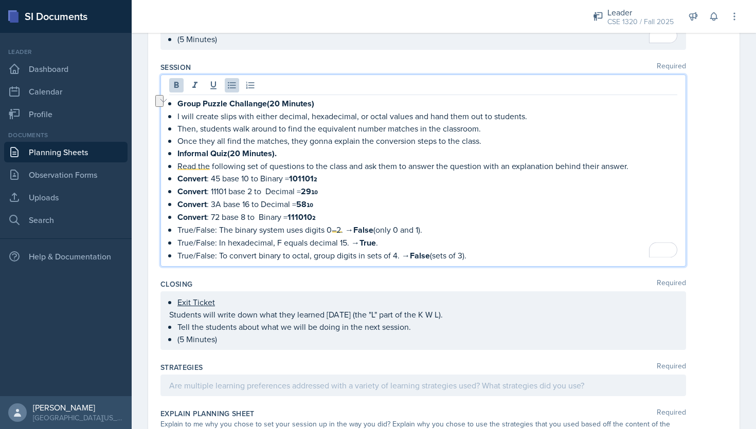
drag, startPoint x: 473, startPoint y: 253, endPoint x: 178, endPoint y: 254, distance: 294.7
click at [178, 254] on p "True/False: To convert binary to octal, group digits in sets of 4. → False (set…" at bounding box center [427, 255] width 500 height 13
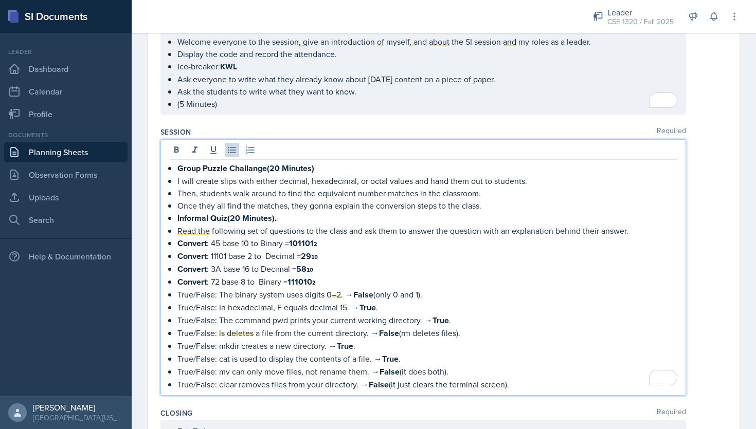
scroll to position [702, 0]
click at [477, 295] on p "True/False: The binary system uses digits 0–2. → False (only 0 and 1)." at bounding box center [427, 296] width 500 height 13
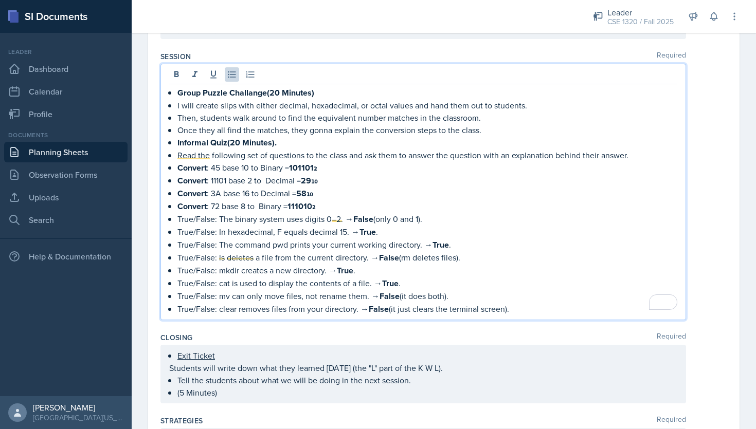
scroll to position [846, 0]
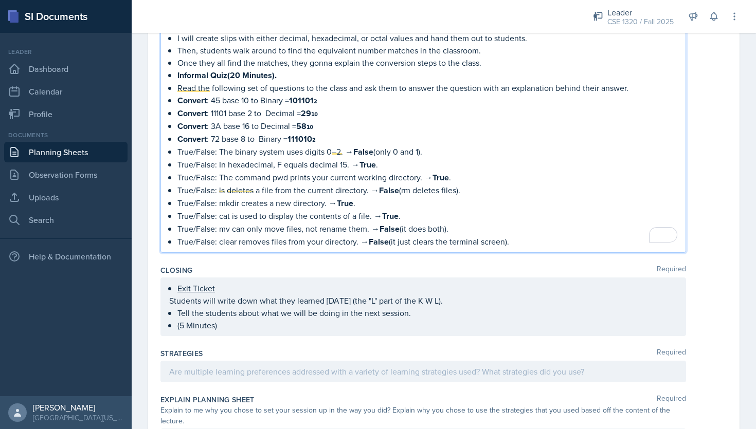
click at [317, 370] on div at bounding box center [423, 372] width 526 height 22
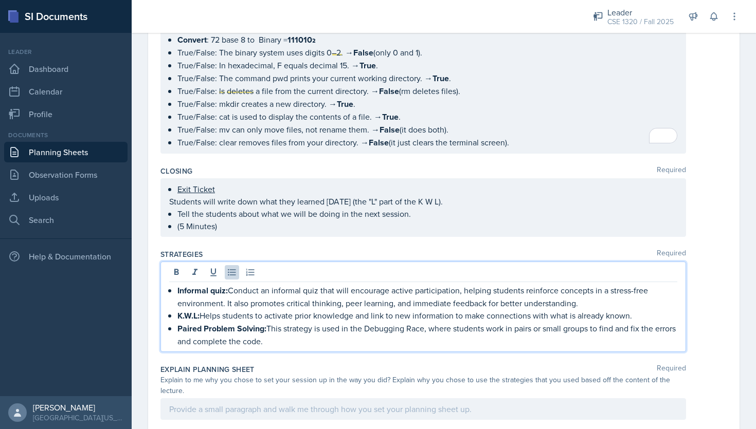
scroll to position [964, 0]
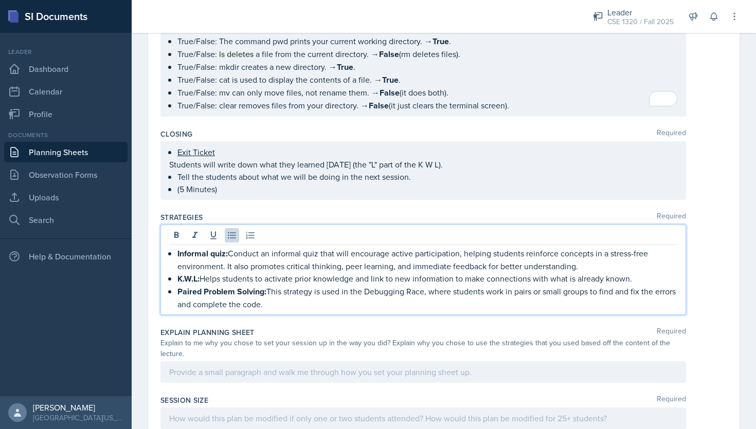
click at [426, 288] on p "Paired Problem Solving: This strategy is used in the Debugging Race, where stud…" at bounding box center [427, 297] width 500 height 25
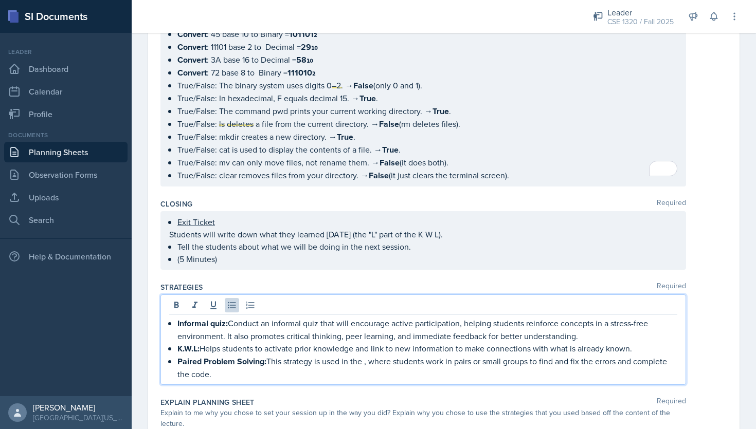
scroll to position [925, 0]
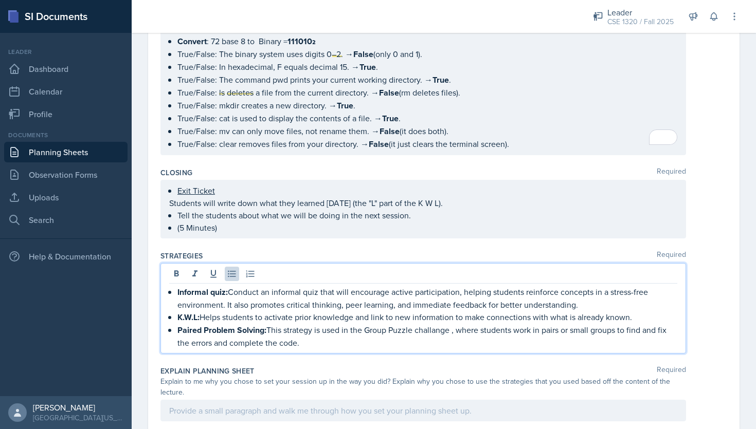
click at [662, 325] on p "Paired Problem Solving: This strategy is used in the Group Puzzle challange , w…" at bounding box center [427, 336] width 500 height 25
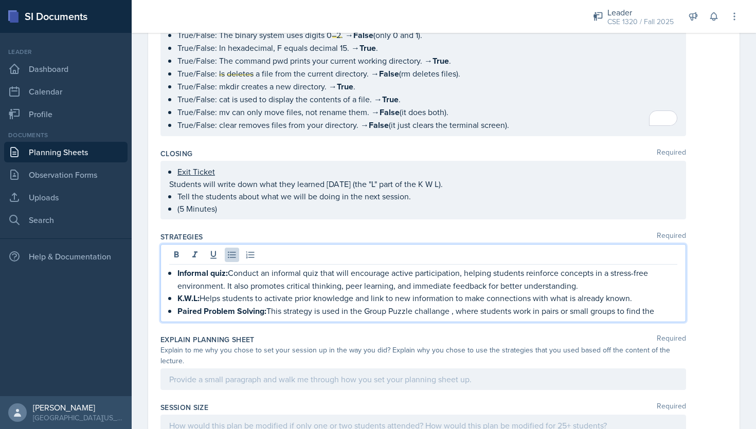
scroll to position [1013, 0]
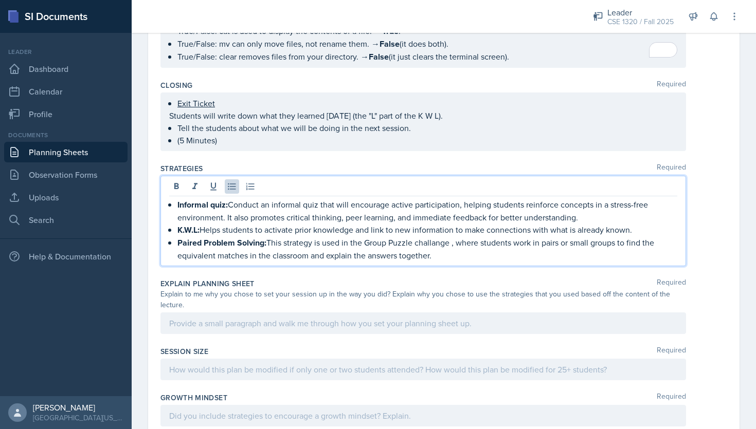
click at [500, 111] on p "Students will write down what they learned [DATE] (the "L" part of the K W L)." at bounding box center [423, 116] width 508 height 12
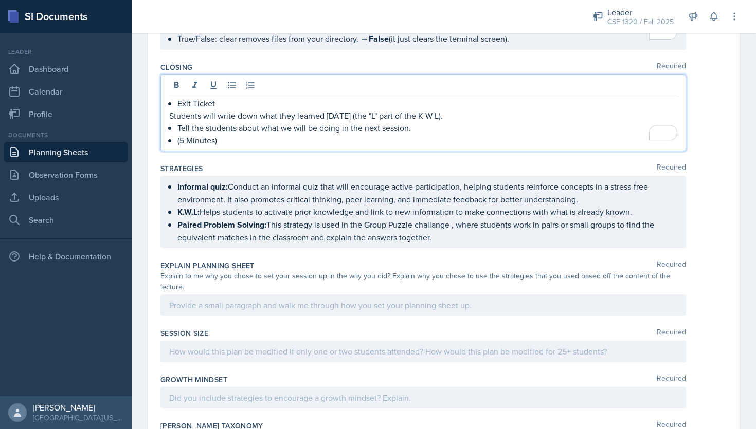
click at [534, 230] on p "Paired Problem Solving: This strategy is used in the Group Puzzle challange , w…" at bounding box center [427, 231] width 500 height 25
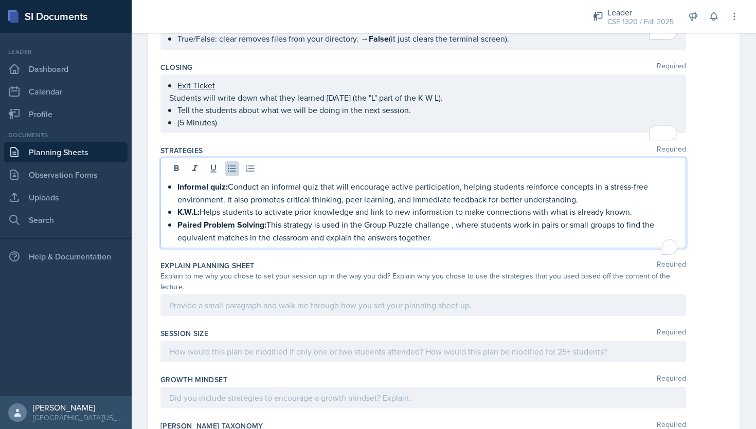
scroll to position [1013, 0]
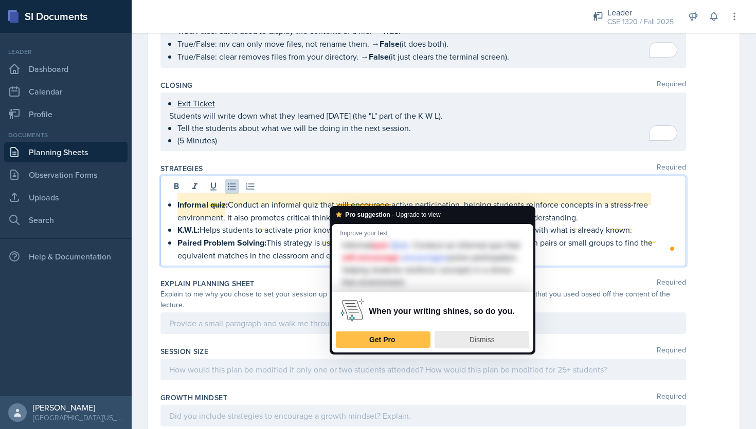
click at [486, 345] on div "Dismiss" at bounding box center [481, 340] width 85 height 16
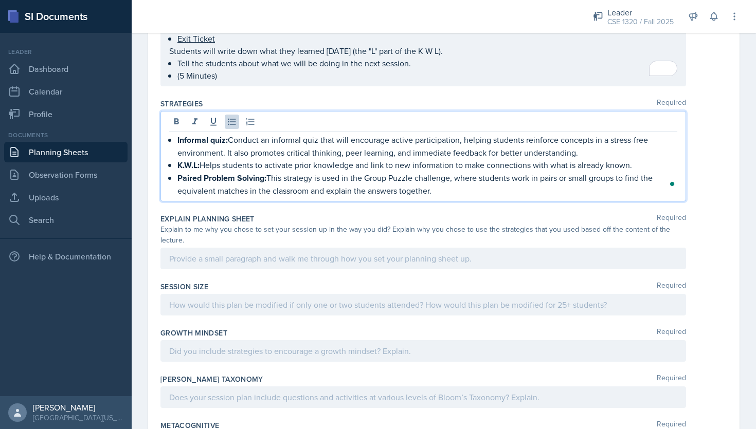
scroll to position [1126, 0]
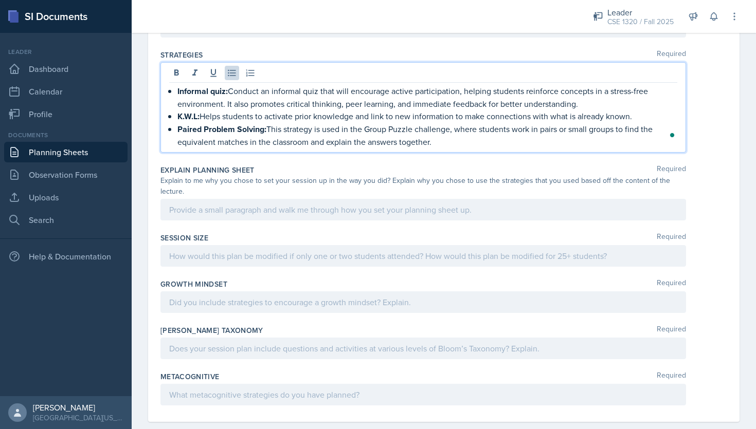
click at [338, 204] on p at bounding box center [423, 210] width 508 height 12
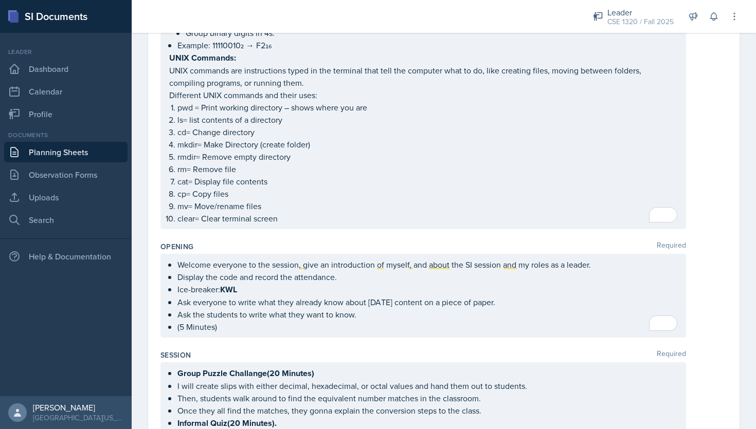
scroll to position [0, 0]
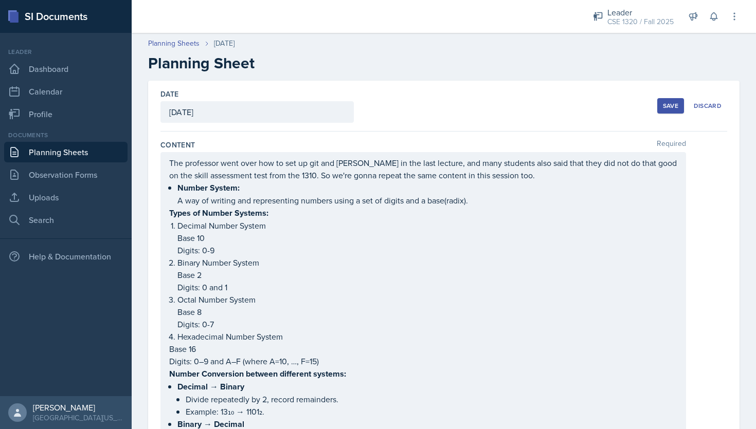
click at [515, 176] on p "The professor went over how to set up git and Github in the last lecture, and m…" at bounding box center [423, 169] width 508 height 25
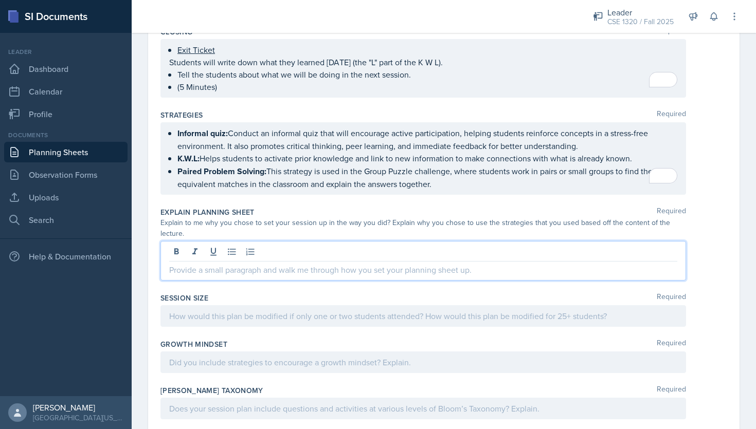
click at [370, 264] on p at bounding box center [423, 270] width 508 height 12
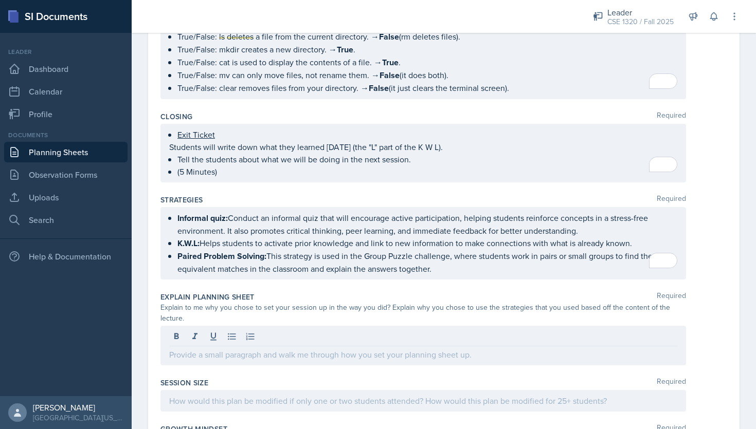
scroll to position [1000, 0]
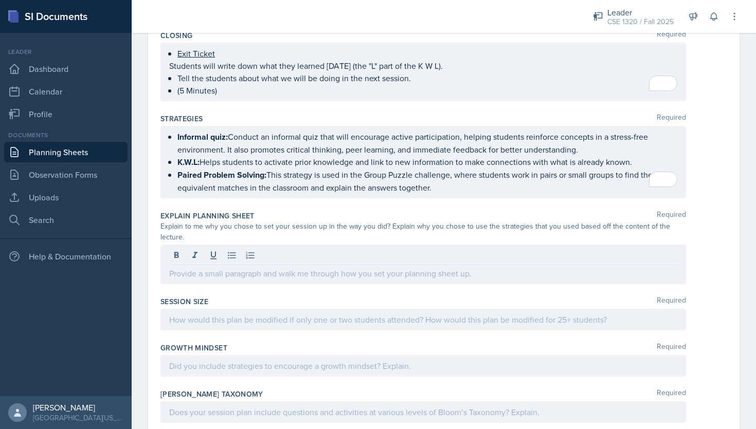
drag, startPoint x: 169, startPoint y: 99, endPoint x: 679, endPoint y: 410, distance: 597.8
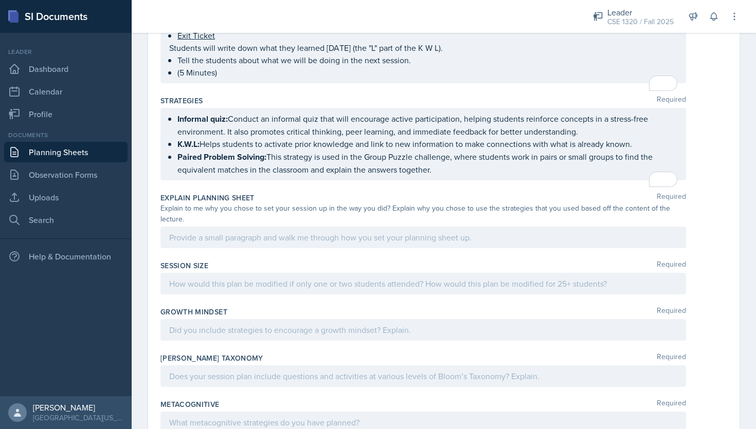
scroll to position [1063, 0]
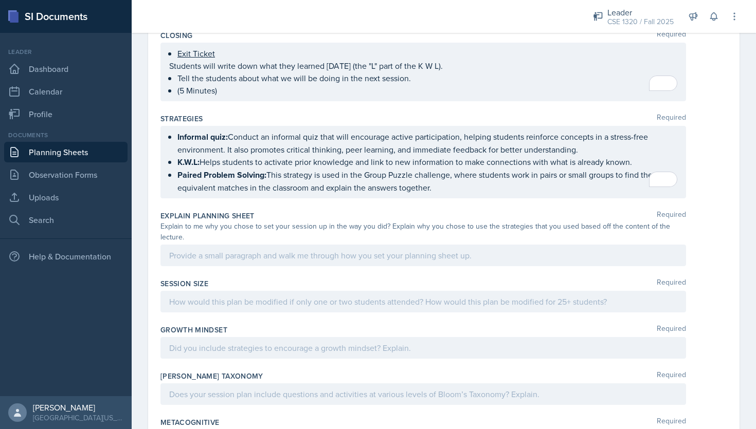
click at [613, 291] on div at bounding box center [423, 302] width 526 height 22
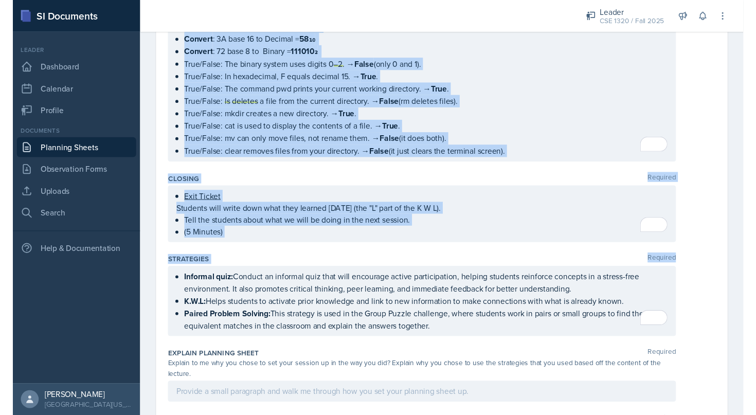
scroll to position [924, 0]
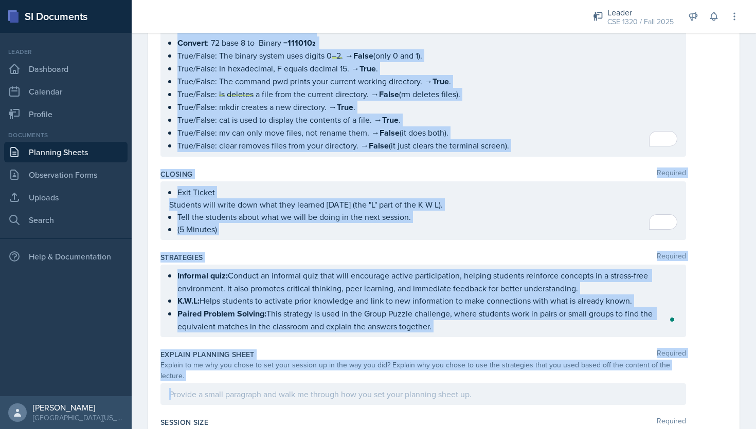
drag, startPoint x: 159, startPoint y: 142, endPoint x: 465, endPoint y: 370, distance: 381.6
click div "Date August 27th, 2025 August 2025 27 28 29 30 31 1 2 3 4 5 6 7 8 9 10 11 12 13…"
copy div "Content Required The professor went over how to set up git and Github in the la…"
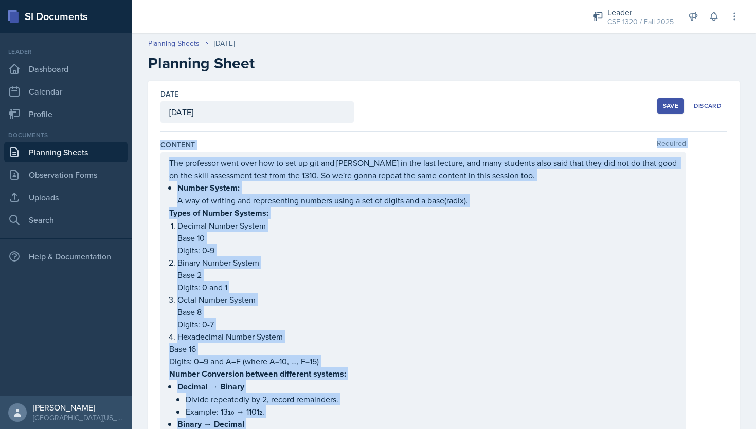
scroll to position [924, 0]
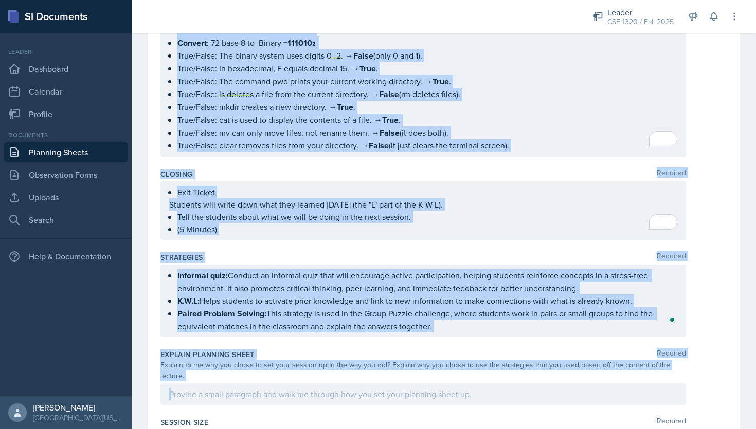
click at [249, 388] on p at bounding box center [423, 394] width 508 height 12
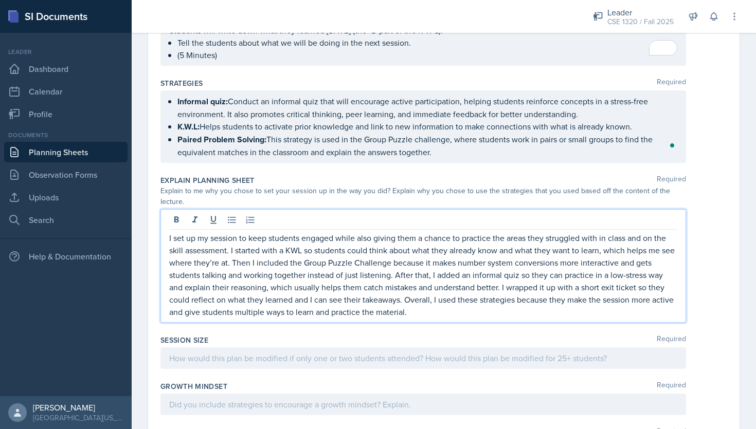
scroll to position [1099, 0]
click at [282, 347] on div at bounding box center [423, 358] width 526 height 22
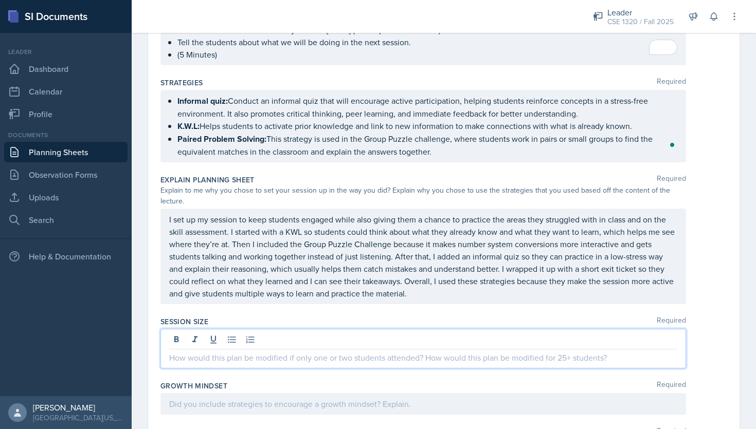
scroll to position [1081, 0]
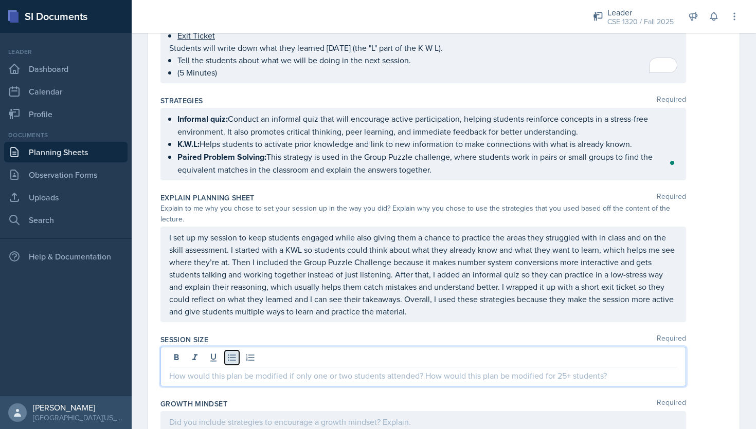
click at [229, 353] on icon at bounding box center [232, 358] width 10 height 10
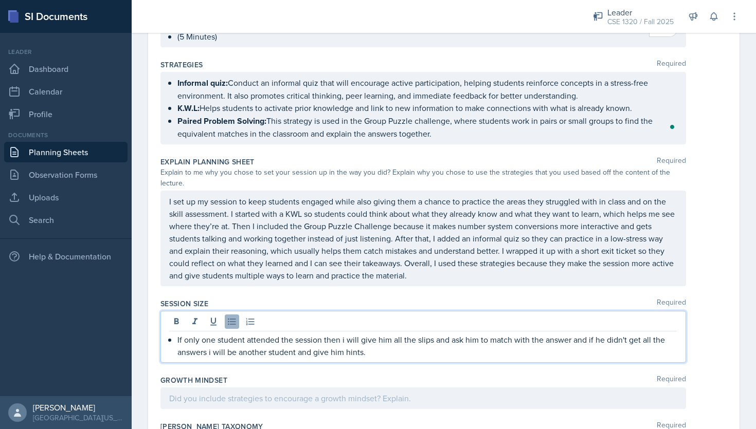
scroll to position [1123, 0]
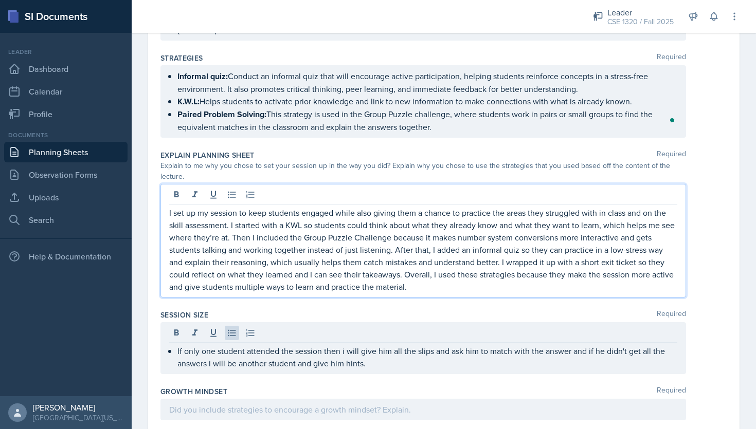
click at [446, 257] on p "I set up my session to keep students engaged while also giving them a chance to…" at bounding box center [423, 250] width 508 height 86
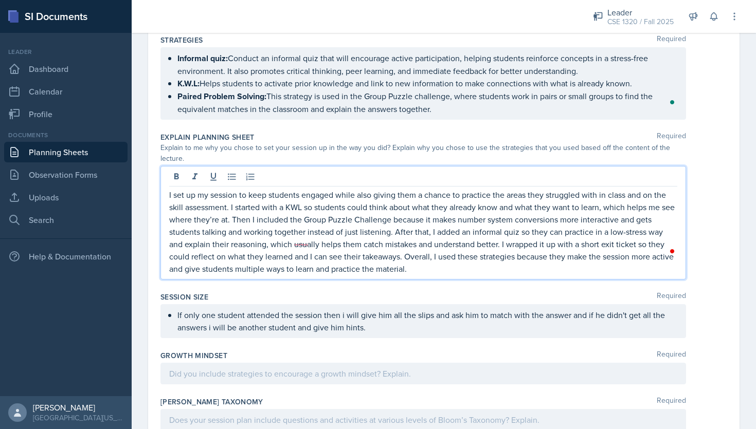
click at [379, 315] on p "If only one student attended the session then i will give him all the slips and…" at bounding box center [427, 321] width 500 height 25
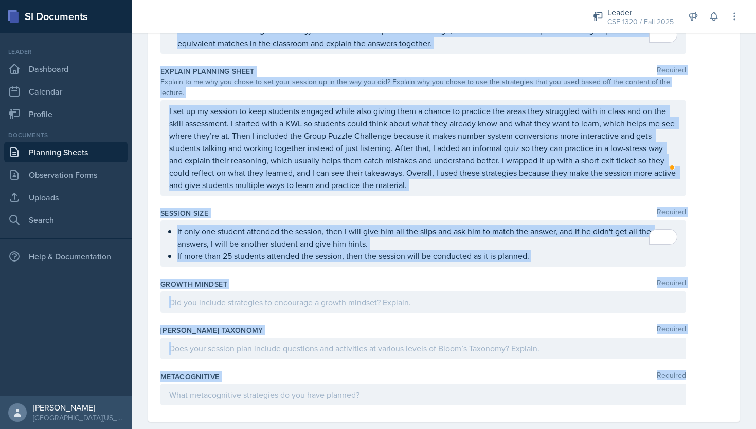
click at [259, 296] on p at bounding box center [423, 302] width 508 height 12
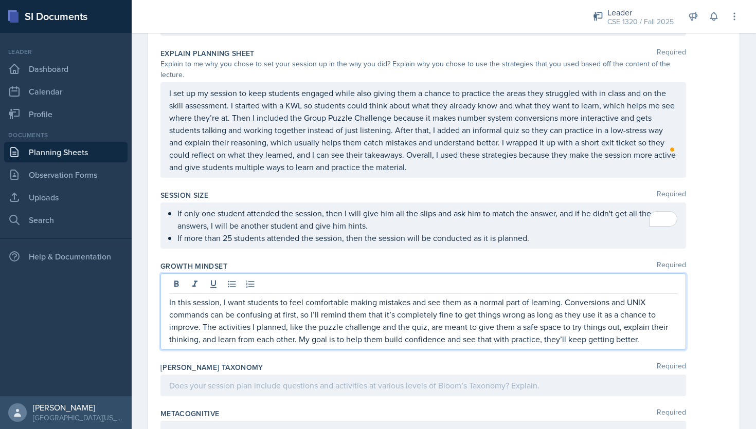
scroll to position [1228, 0]
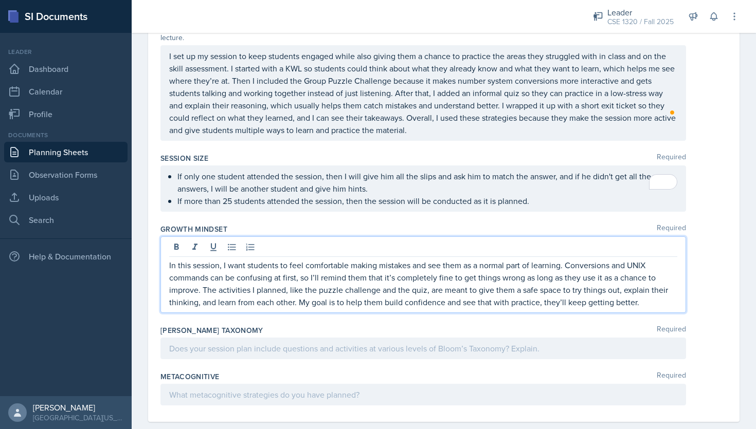
click at [320, 338] on div at bounding box center [423, 349] width 526 height 22
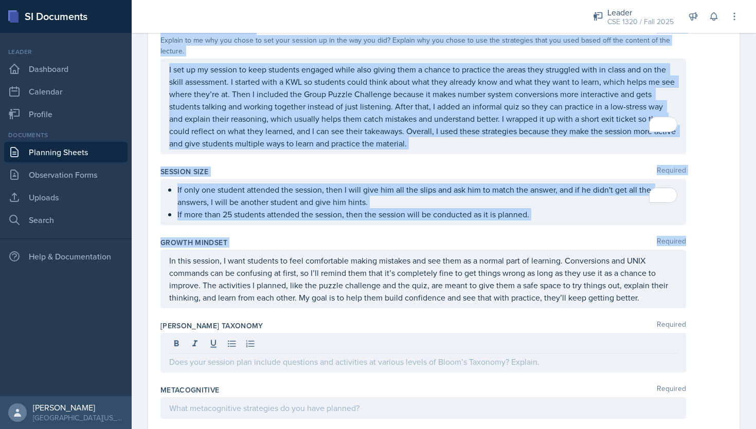
scroll to position [1262, 0]
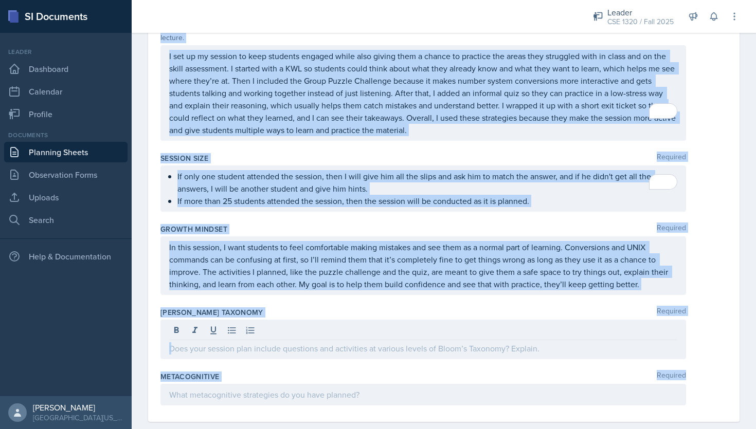
drag, startPoint x: 158, startPoint y: 143, endPoint x: 309, endPoint y: 368, distance: 270.9
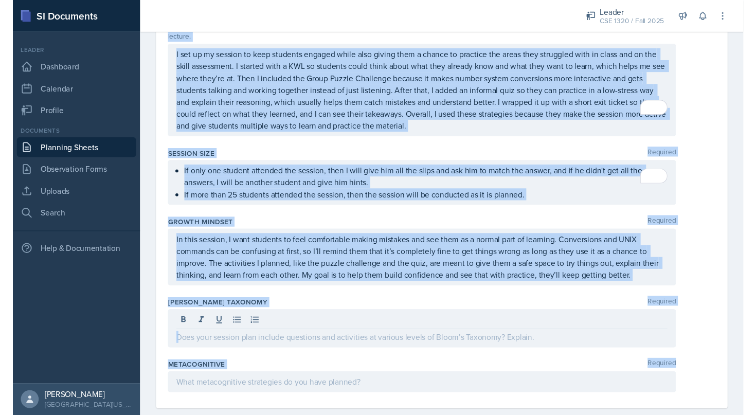
scroll to position [1244, 0]
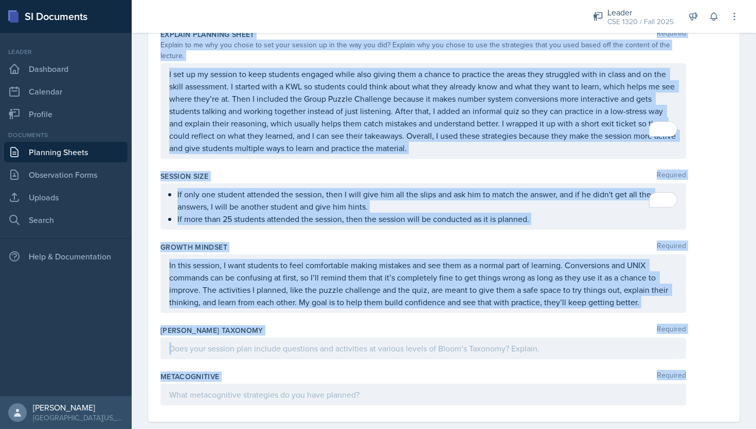
copy div "Content Required The professor went over how to set up git and Github in the la…"
click at [272, 343] on p at bounding box center [423, 349] width 508 height 12
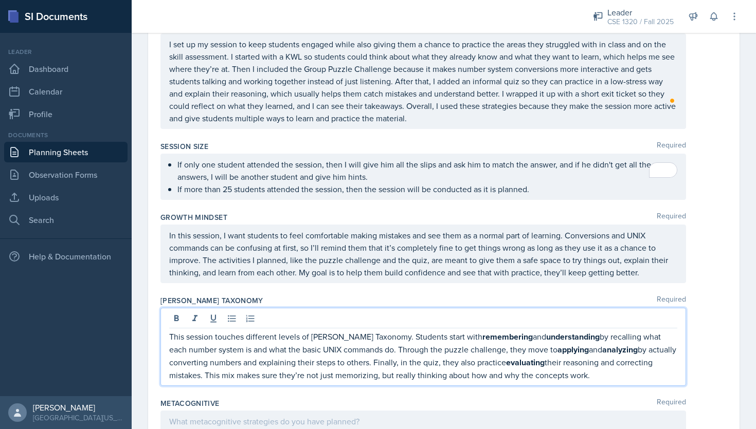
scroll to position [1277, 0]
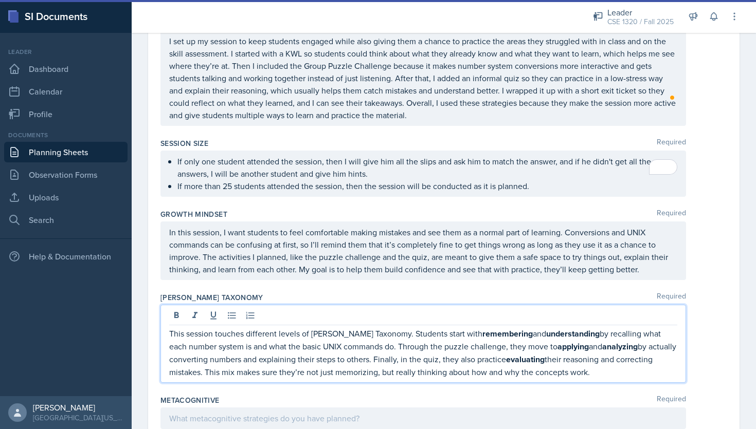
click at [298, 408] on div at bounding box center [423, 419] width 526 height 22
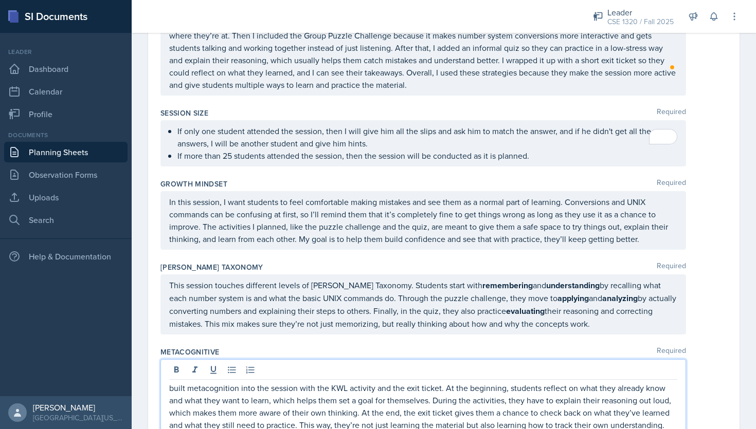
scroll to position [1308, 0]
click at [169, 382] on p "built metacognition into the session with the KWL activity and the exit ticket.…" at bounding box center [423, 406] width 508 height 49
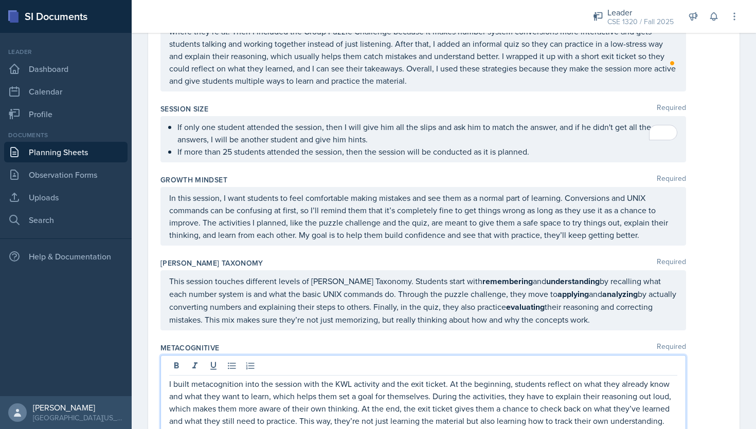
click at [605, 301] on p "This session touches different levels of Bloom’s Taxonomy. Students start with …" at bounding box center [423, 300] width 508 height 51
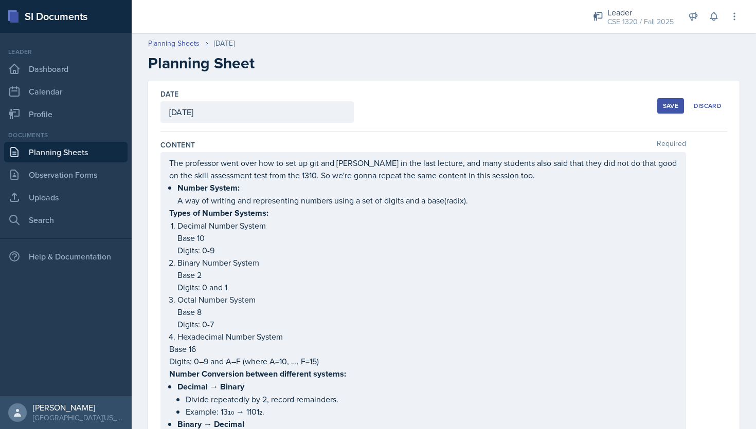
scroll to position [1337, 0]
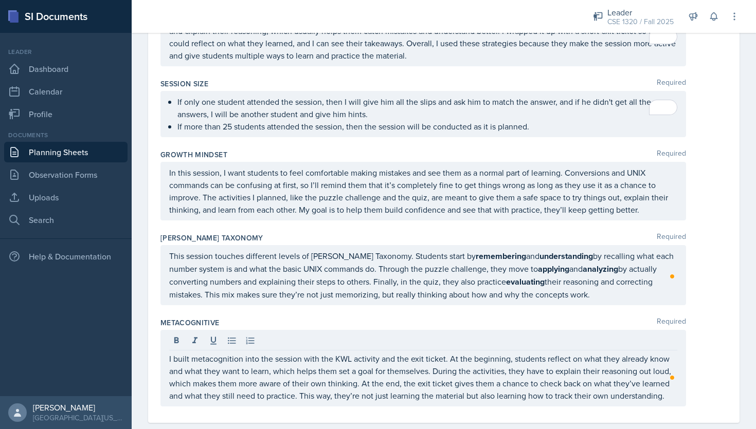
click at [623, 282] on div "This session touches different levels of [PERSON_NAME] Taxonomy. Students start…" at bounding box center [423, 275] width 526 height 60
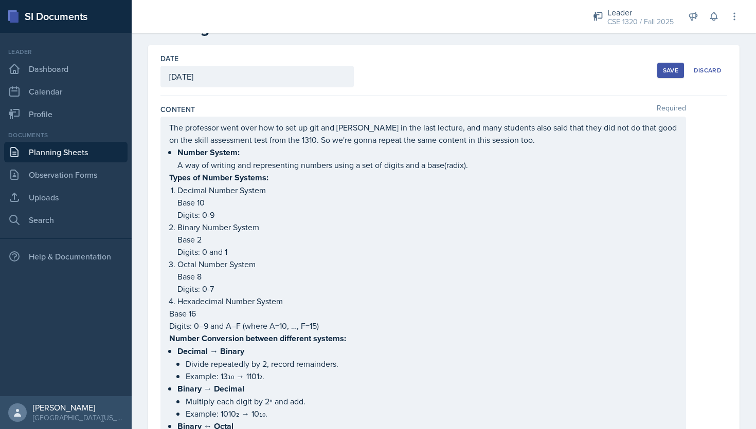
scroll to position [0, 0]
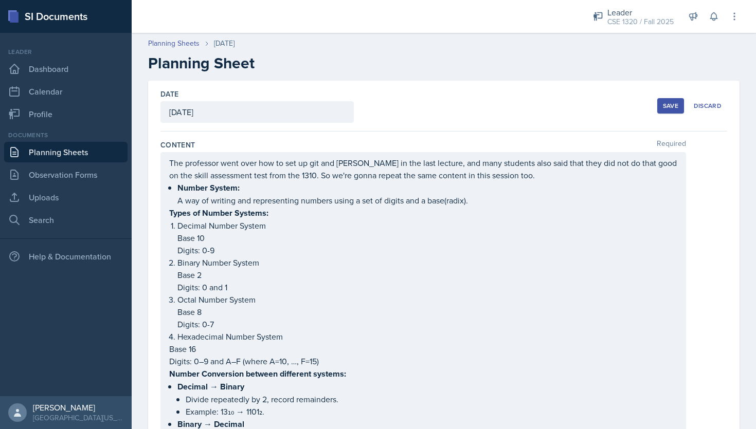
click at [671, 103] on div "Save" at bounding box center [670, 106] width 15 height 8
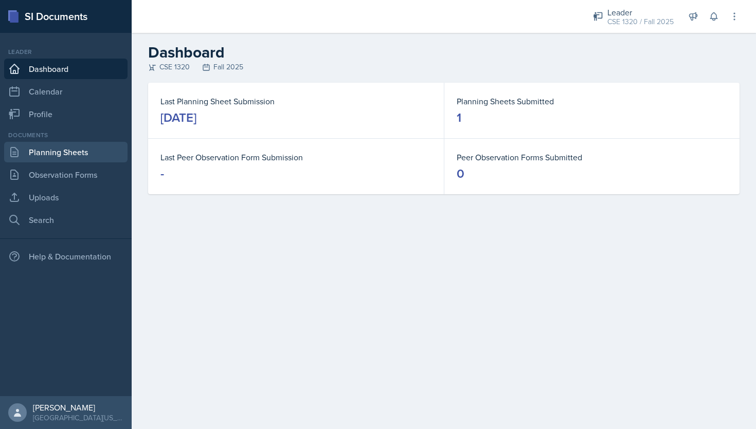
click at [76, 155] on link "Planning Sheets" at bounding box center [65, 152] width 123 height 21
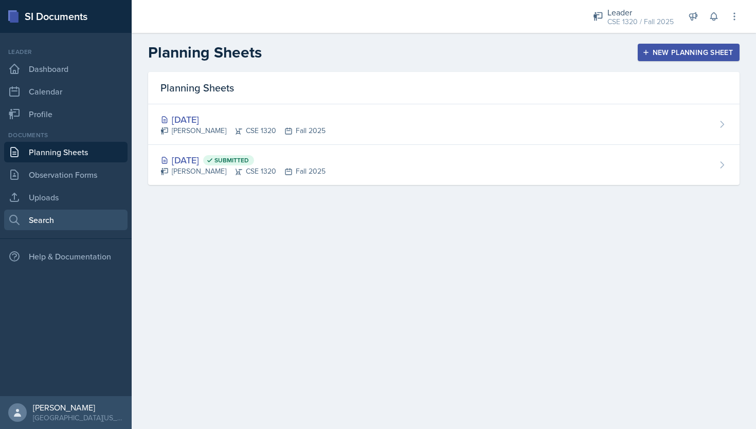
click at [72, 217] on link "Search" at bounding box center [65, 220] width 123 height 21
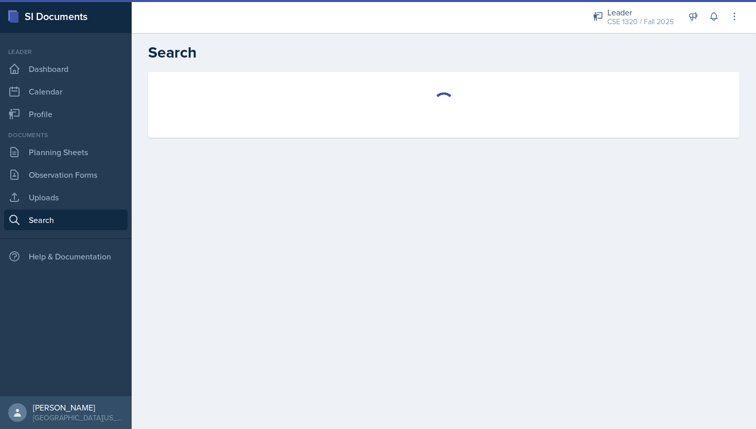
select select "all"
select select "1"
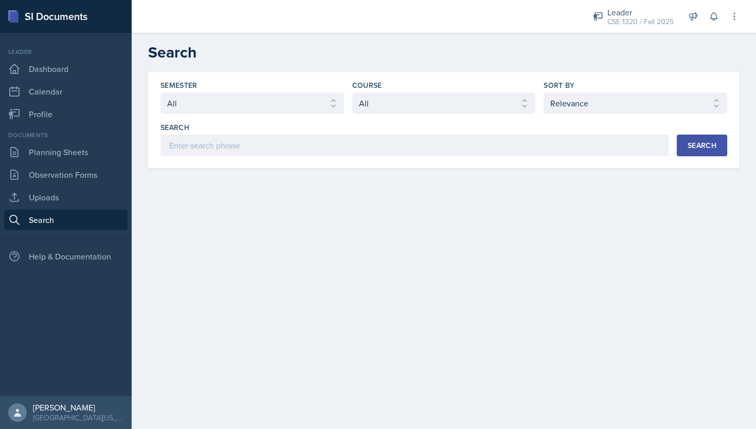
click at [709, 144] on div "Search" at bounding box center [702, 145] width 29 height 8
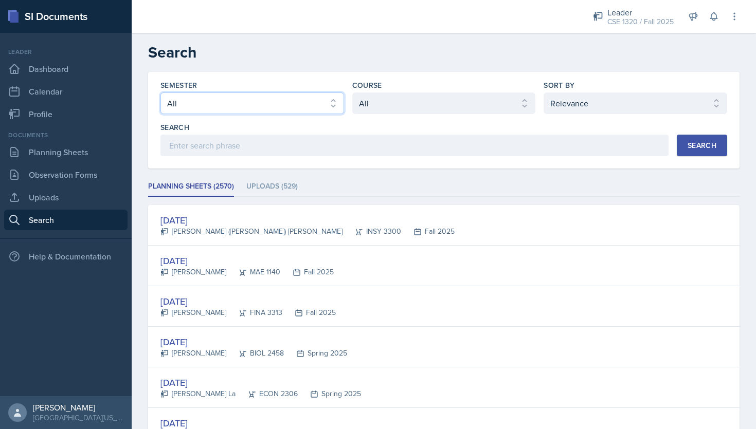
click at [231, 109] on select "Select semester All Fall 2025 Spring 2025 Fall 2024 Spring 2024 Fall 2023" at bounding box center [252, 104] width 184 height 22
select select "a8c40de0-d7eb-4f82-90ee-ac0c6ce45f71"
click at [697, 149] on div "Search" at bounding box center [702, 145] width 29 height 8
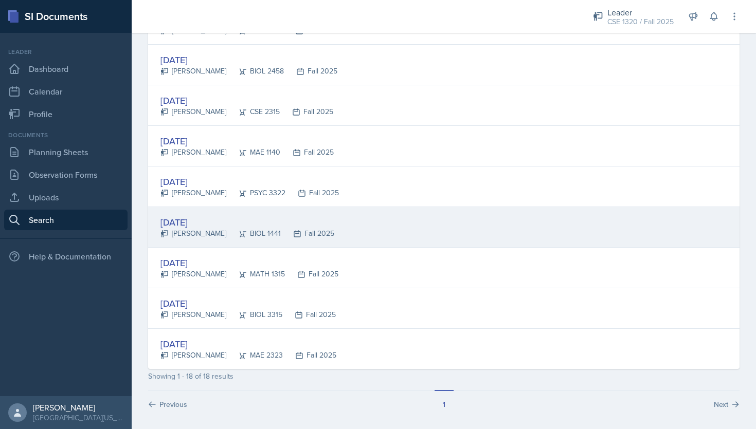
scroll to position [566, 0]
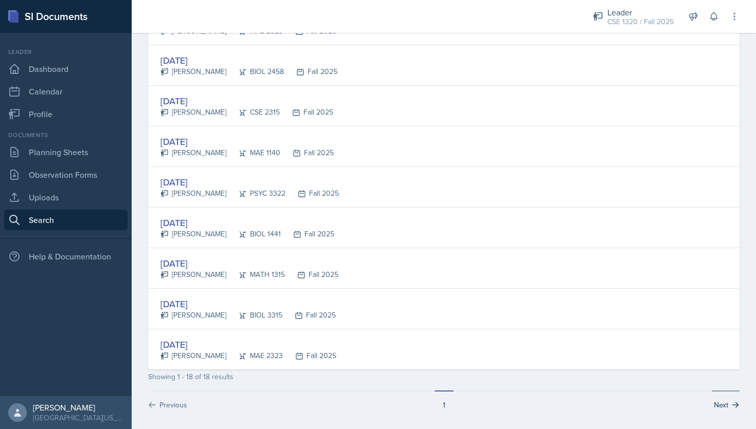
click at [727, 404] on button "Next" at bounding box center [726, 401] width 28 height 20
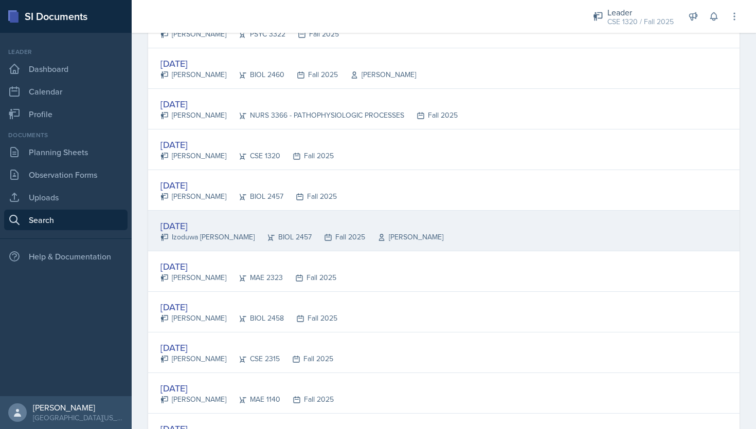
scroll to position [321, 0]
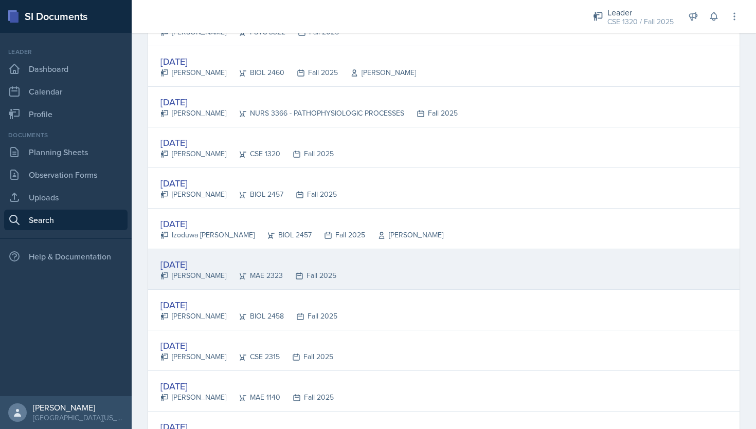
click at [372, 261] on div "[DATE] [PERSON_NAME] MAE 2323 Fall 2025" at bounding box center [444, 269] width 592 height 41
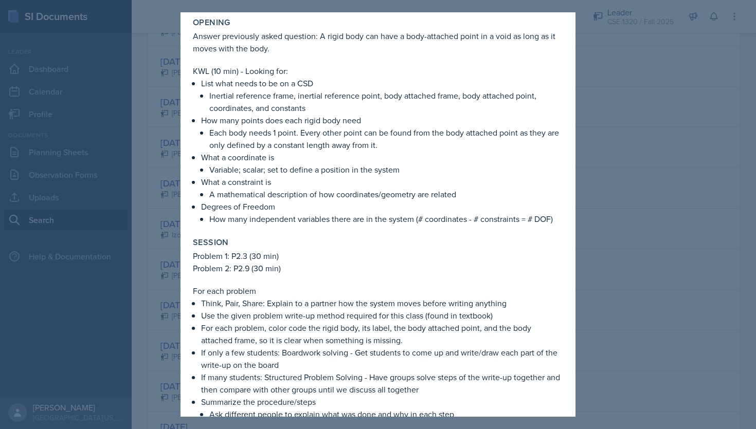
scroll to position [0, 0]
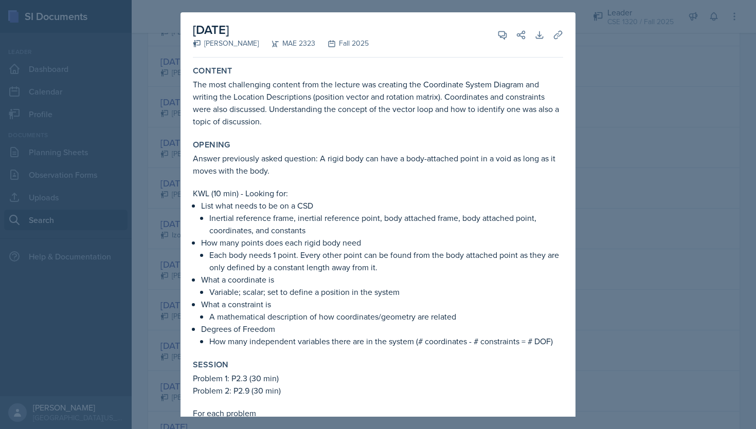
click at [639, 96] on div at bounding box center [378, 214] width 756 height 429
